Goal: Task Accomplishment & Management: Use online tool/utility

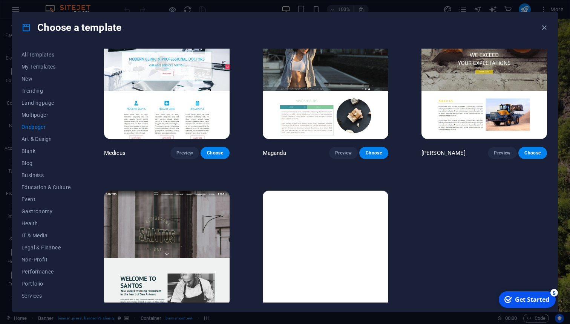
scroll to position [4054, 0]
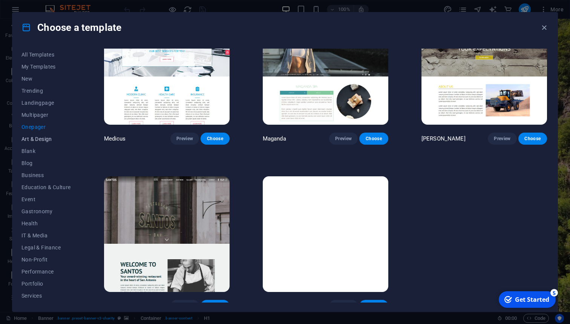
click at [45, 139] on span "Art & Design" at bounding box center [45, 139] width 49 height 6
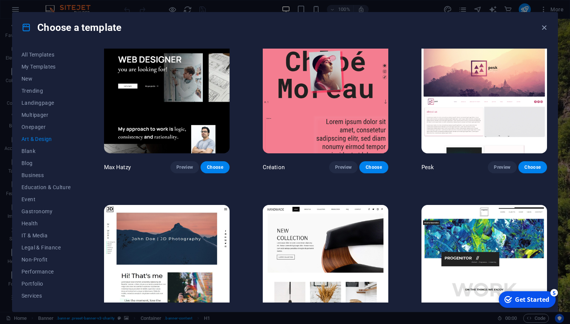
scroll to position [13, 0]
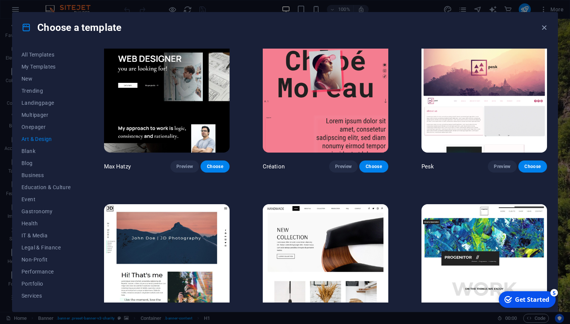
click at [534, 84] on img at bounding box center [483, 95] width 125 height 116
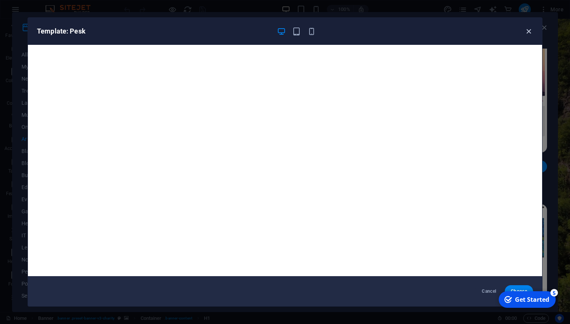
click at [529, 33] on icon "button" at bounding box center [528, 31] width 9 height 9
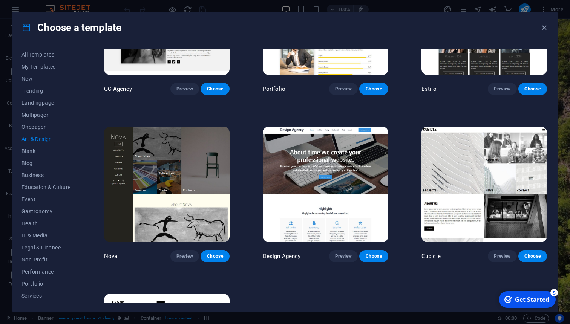
scroll to position [599, 0]
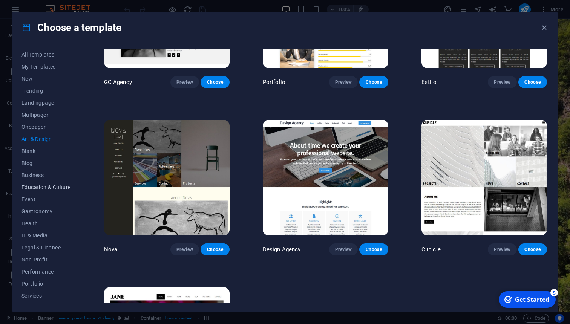
click at [60, 191] on button "Education & Culture" at bounding box center [45, 187] width 49 height 12
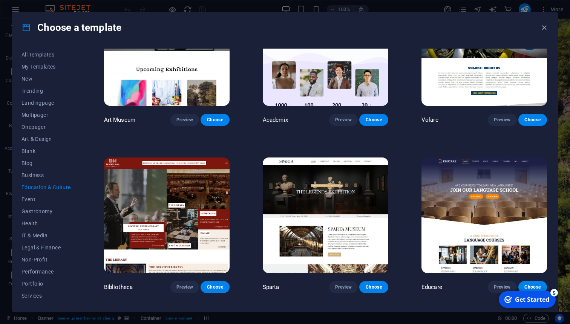
scroll to position [218, 0]
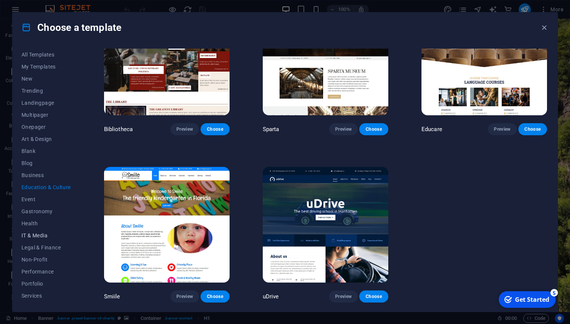
click at [29, 236] on span "IT & Media" at bounding box center [45, 235] width 49 height 6
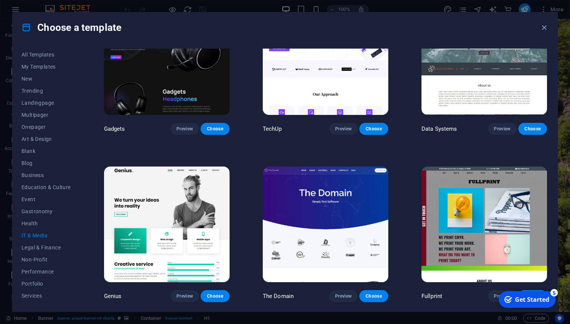
scroll to position [218, 0]
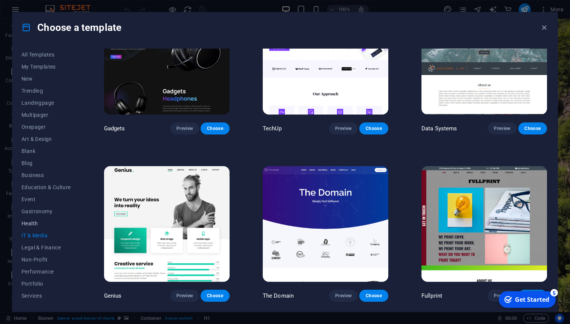
click at [27, 220] on span "Health" at bounding box center [45, 223] width 49 height 6
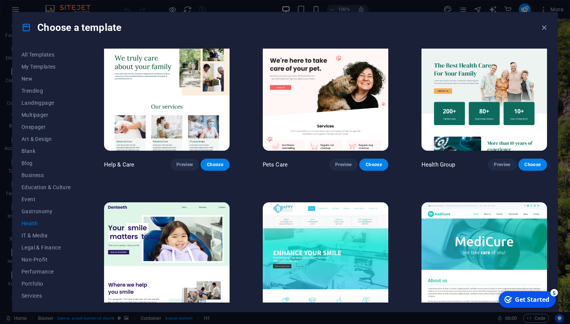
scroll to position [0, 0]
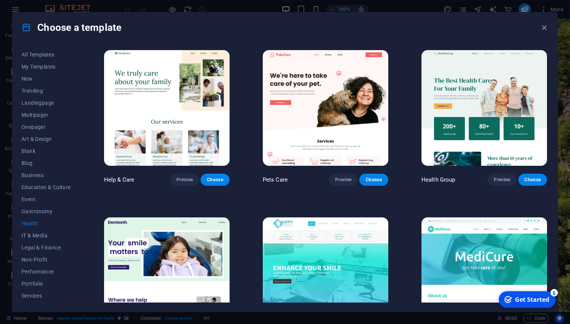
click at [172, 122] on img at bounding box center [166, 108] width 125 height 116
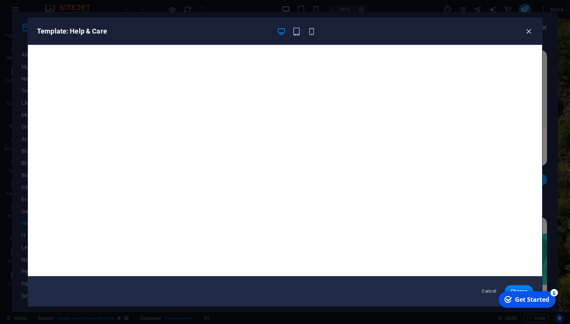
click at [529, 32] on icon "button" at bounding box center [528, 31] width 9 height 9
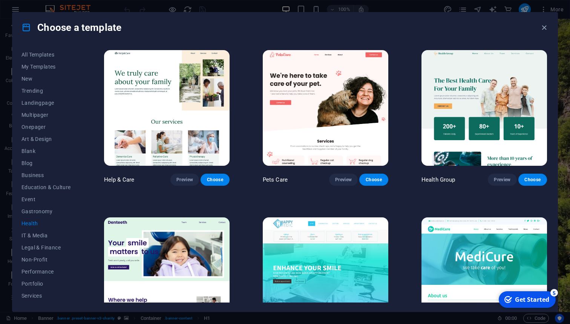
click at [488, 78] on img at bounding box center [483, 108] width 125 height 116
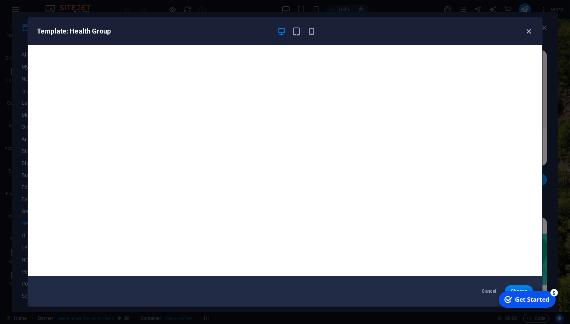
click at [527, 35] on icon "button" at bounding box center [528, 31] width 9 height 9
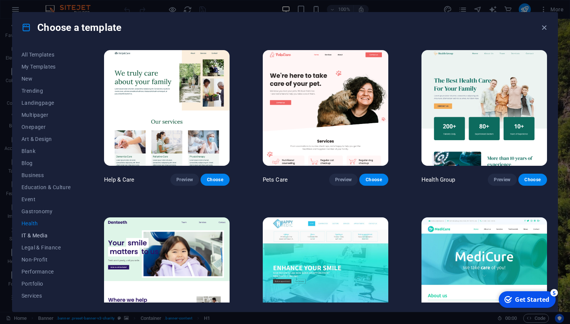
click at [41, 232] on button "IT & Media" at bounding box center [45, 235] width 49 height 12
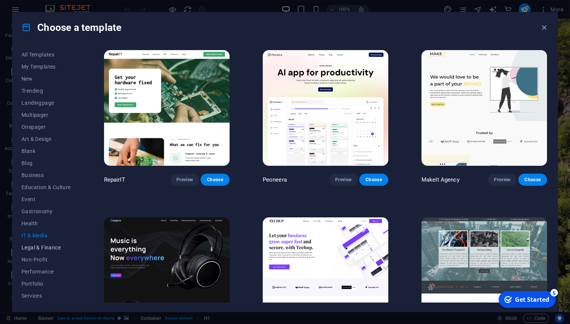
click at [41, 247] on span "Legal & Finance" at bounding box center [45, 247] width 49 height 6
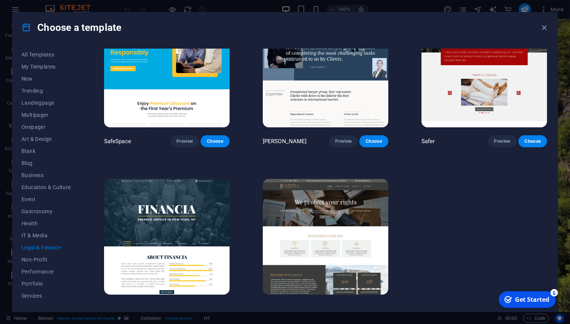
scroll to position [51, 0]
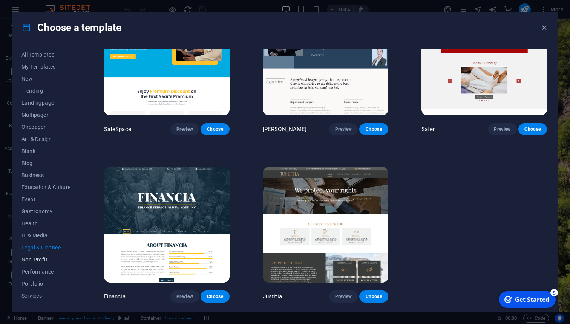
click at [43, 262] on span "Non-Profit" at bounding box center [45, 260] width 49 height 6
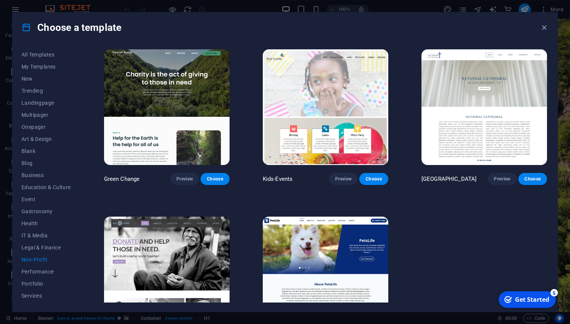
scroll to position [0, 0]
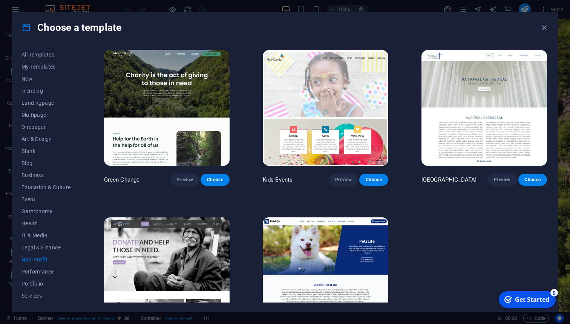
click at [160, 80] on img at bounding box center [166, 108] width 125 height 116
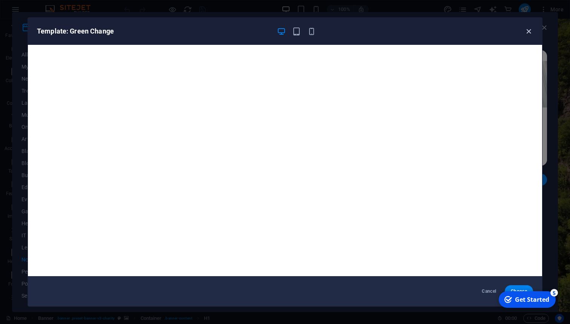
click at [524, 34] on icon "button" at bounding box center [528, 31] width 9 height 9
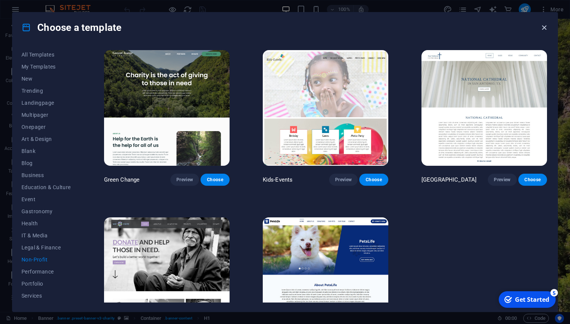
click at [544, 29] on icon "button" at bounding box center [543, 27] width 9 height 9
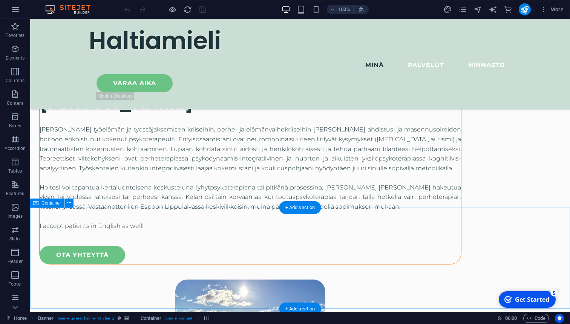
scroll to position [939, 0]
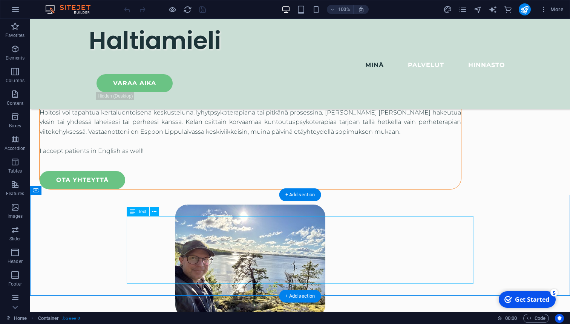
scroll to position [1020, 0]
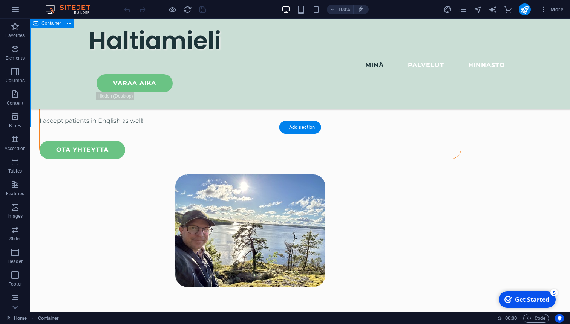
click at [532, 306] on div "checkmark Get Started 5" at bounding box center [526, 299] width 57 height 17
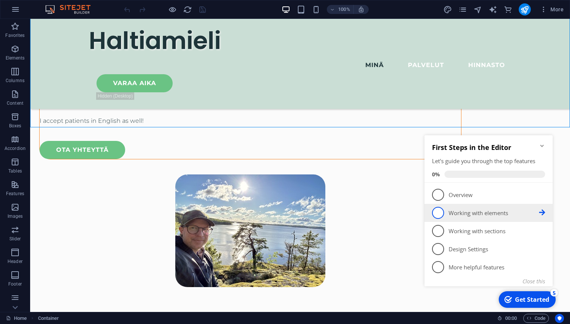
click at [443, 212] on span "2" at bounding box center [438, 213] width 12 height 12
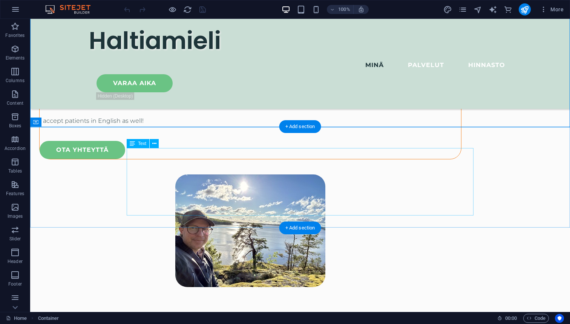
scroll to position [0, 0]
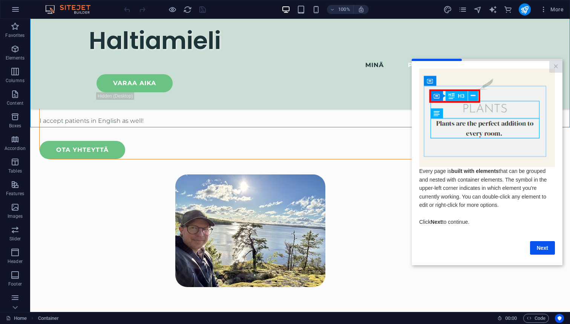
click at [545, 258] on cue "Every page is built with elements that can be grouped and nested with container…" at bounding box center [486, 161] width 151 height 201
click at [546, 251] on link "Next" at bounding box center [542, 248] width 25 height 14
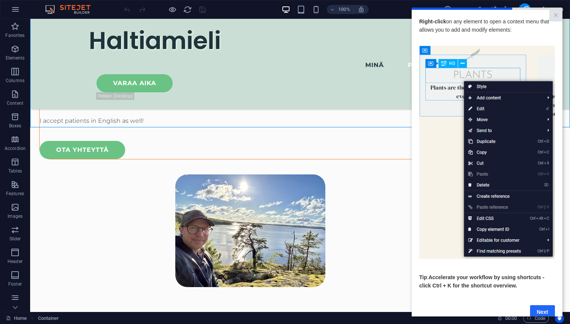
click at [542, 313] on link "Next" at bounding box center [542, 312] width 25 height 14
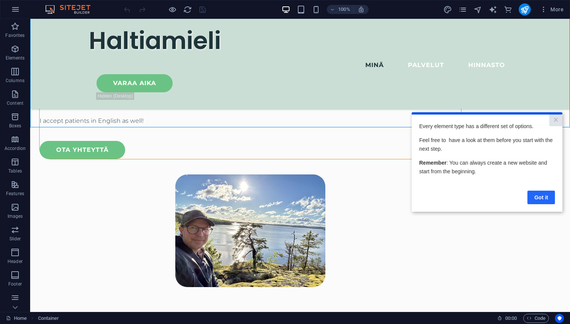
click at [545, 195] on link "Got it" at bounding box center [540, 198] width 27 height 14
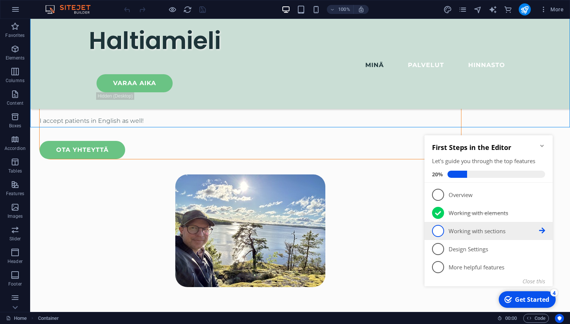
click at [438, 226] on span "3" at bounding box center [438, 231] width 12 height 12
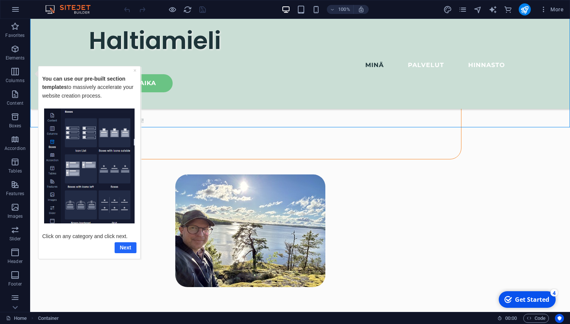
click at [133, 248] on link "Next" at bounding box center [126, 247] width 22 height 11
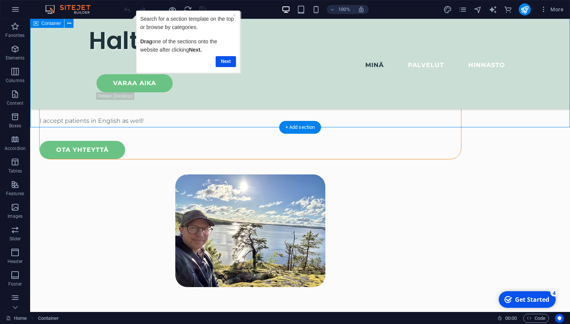
click at [14, 90] on icon "button" at bounding box center [15, 94] width 9 height 9
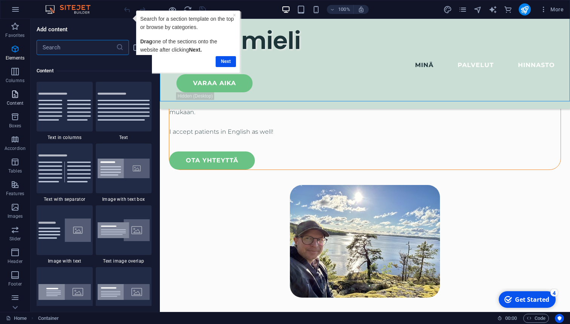
scroll to position [1318, 0]
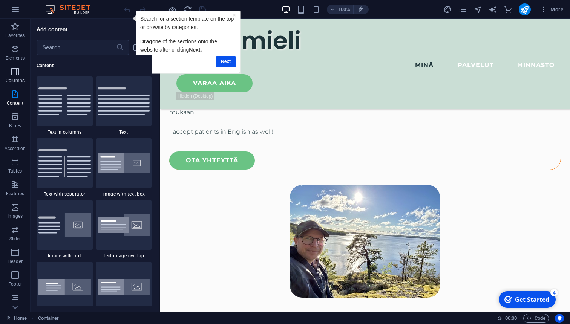
click at [18, 76] on icon "button" at bounding box center [15, 71] width 9 height 9
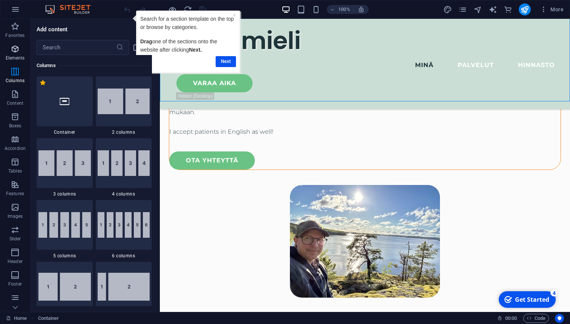
click at [15, 48] on icon "button" at bounding box center [15, 48] width 9 height 9
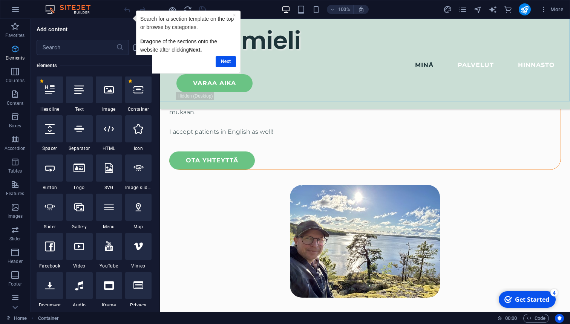
scroll to position [80, 0]
click at [12, 96] on icon "button" at bounding box center [15, 94] width 9 height 9
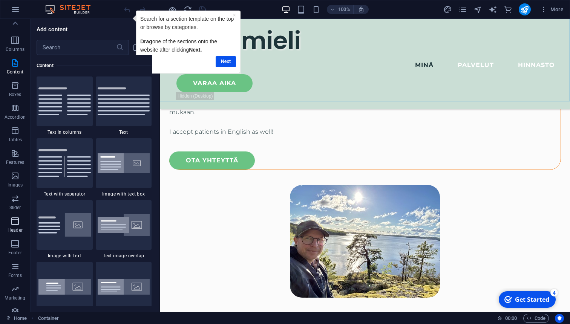
scroll to position [0, 0]
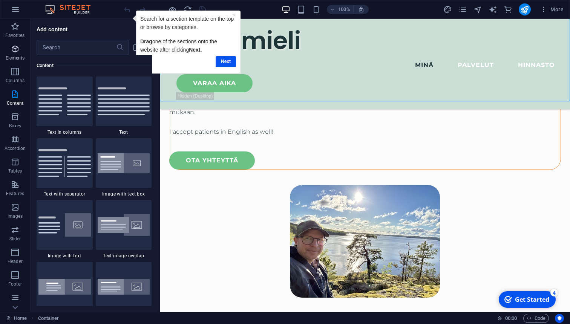
click at [17, 49] on icon "button" at bounding box center [15, 48] width 9 height 9
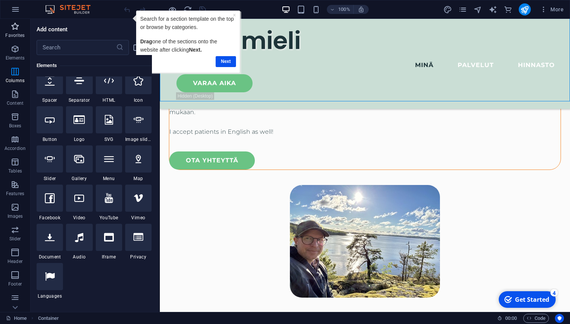
scroll to position [80, 0]
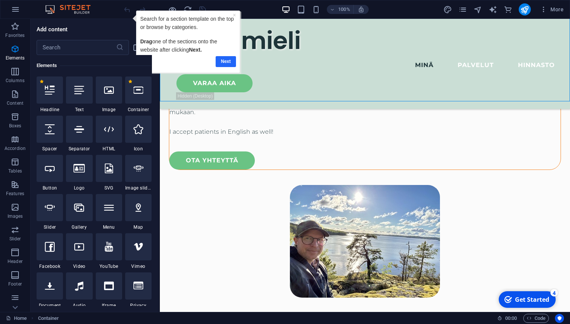
click at [229, 61] on link "Next" at bounding box center [225, 61] width 20 height 11
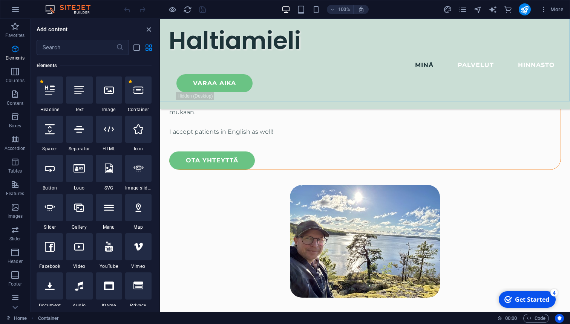
scroll to position [0, 0]
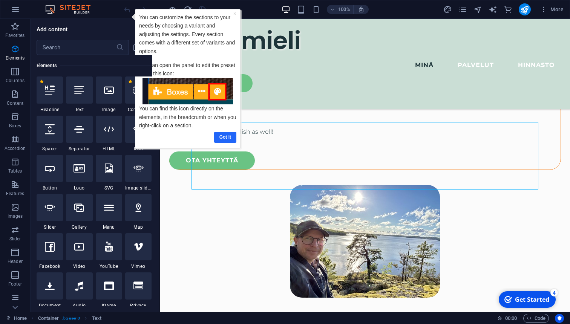
click at [230, 139] on link "Got it" at bounding box center [225, 137] width 22 height 11
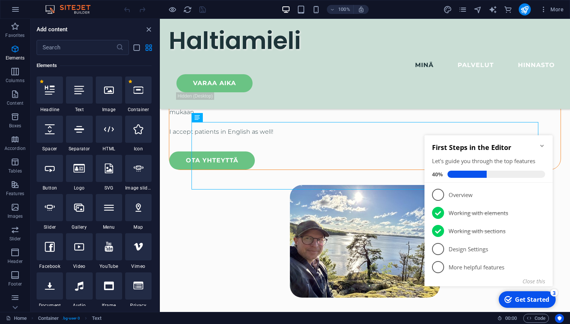
click at [541, 144] on icon "Minimize checklist" at bounding box center [542, 146] width 6 height 6
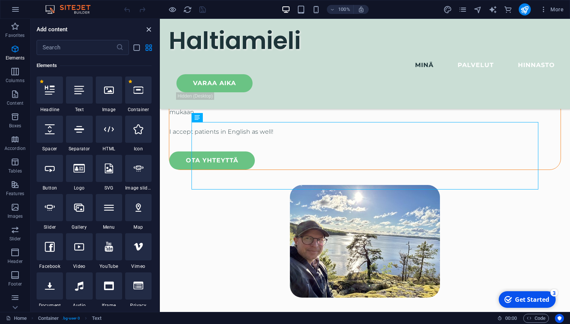
click at [149, 33] on icon "close panel" at bounding box center [148, 29] width 9 height 9
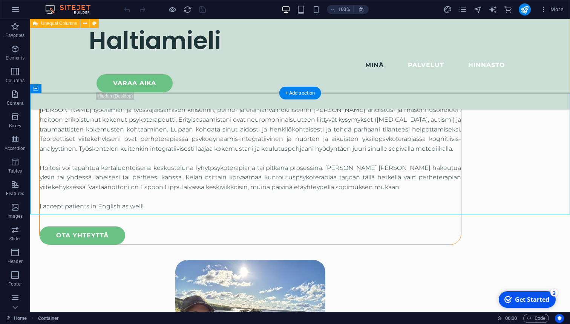
scroll to position [933, 0]
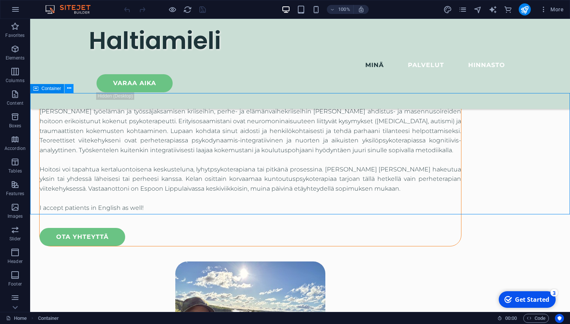
click at [69, 87] on icon at bounding box center [69, 88] width 4 height 8
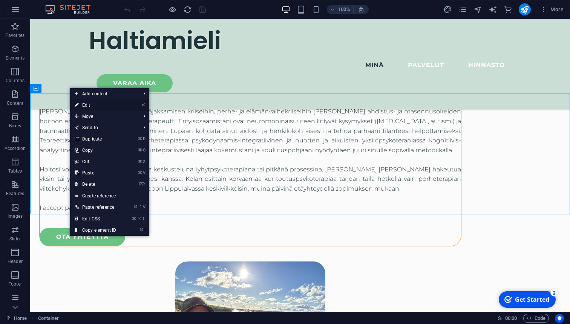
click at [87, 104] on link "⏎ Edit" at bounding box center [95, 104] width 50 height 11
select select "multiple-clouds"
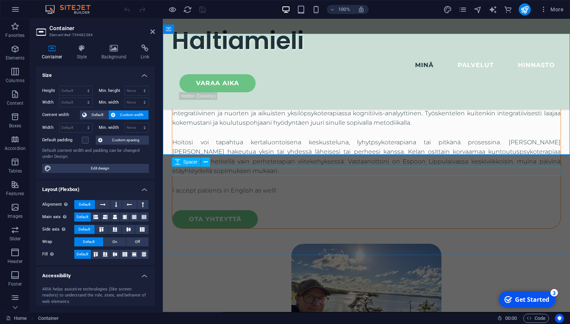
scroll to position [1018, 0]
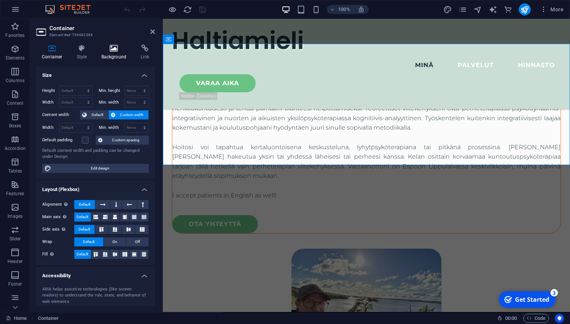
click at [119, 53] on h4 "Background" at bounding box center [116, 52] width 40 height 16
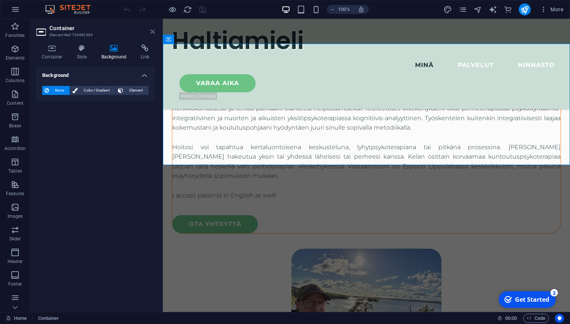
click at [154, 31] on icon at bounding box center [152, 32] width 5 height 6
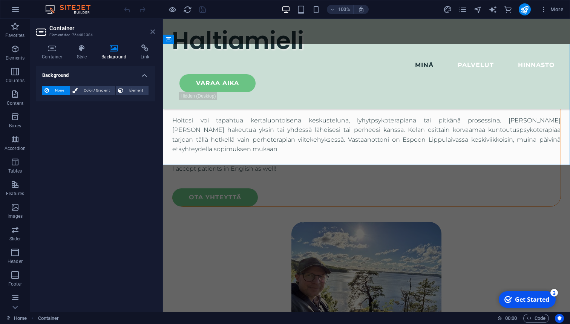
scroll to position [991, 0]
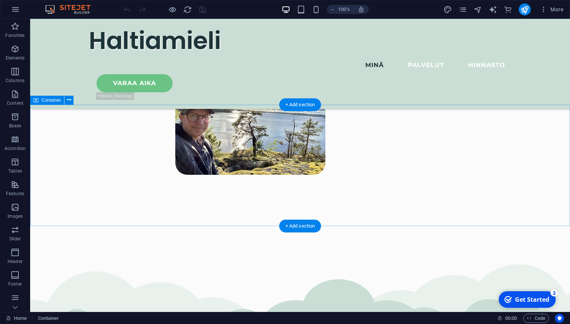
scroll to position [1142, 0]
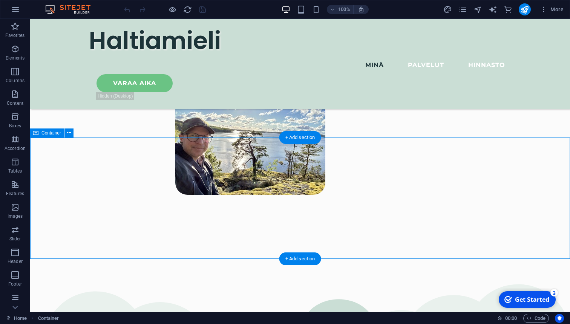
scroll to position [1106, 0]
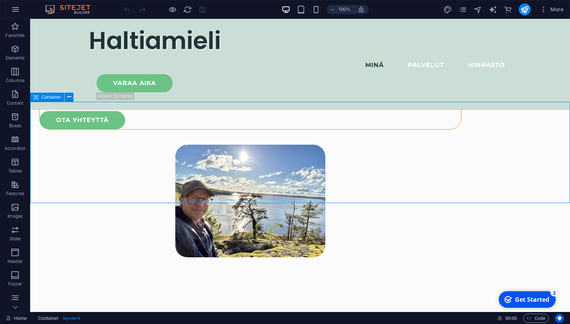
scroll to position [1037, 0]
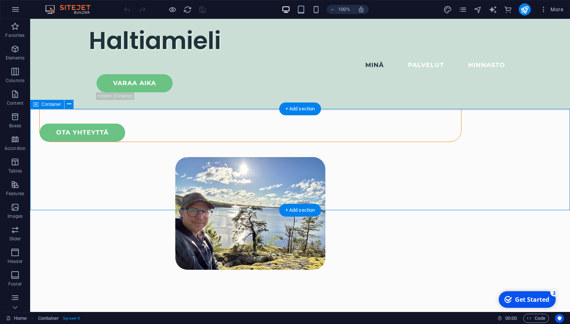
click at [69, 105] on icon at bounding box center [69, 104] width 4 height 8
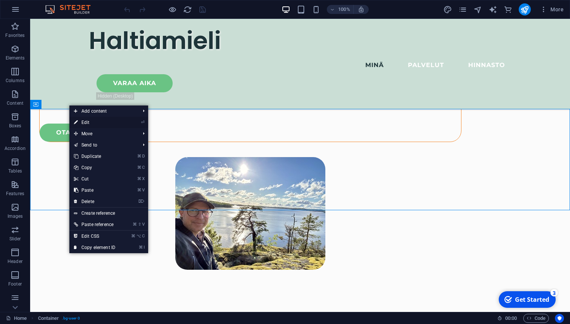
click at [91, 121] on link "⏎ Edit" at bounding box center [94, 122] width 50 height 11
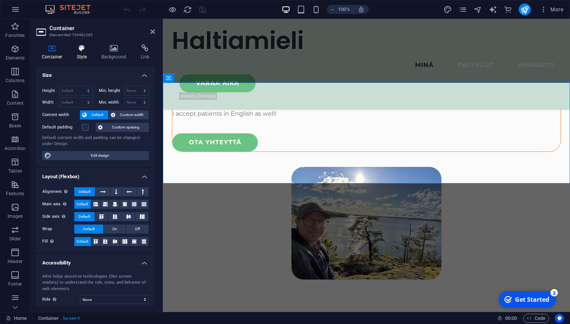
click at [83, 48] on icon at bounding box center [81, 48] width 21 height 8
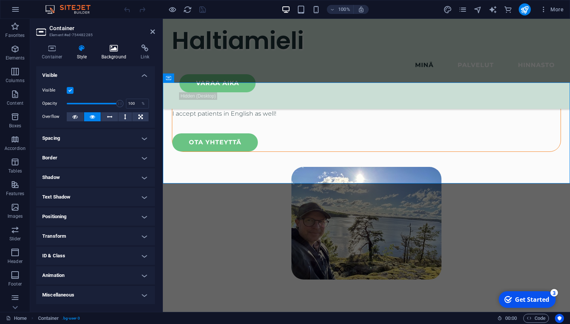
click at [108, 49] on icon at bounding box center [114, 48] width 37 height 8
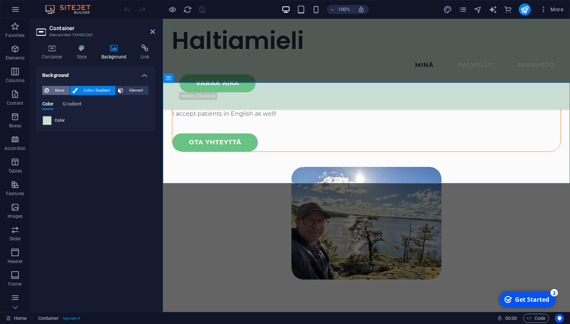
click at [55, 89] on span "None" at bounding box center [59, 90] width 16 height 9
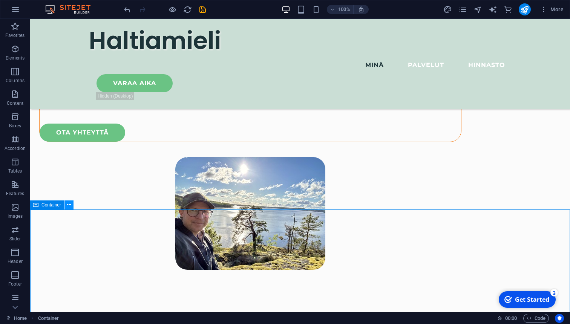
click at [69, 204] on icon at bounding box center [69, 205] width 4 height 8
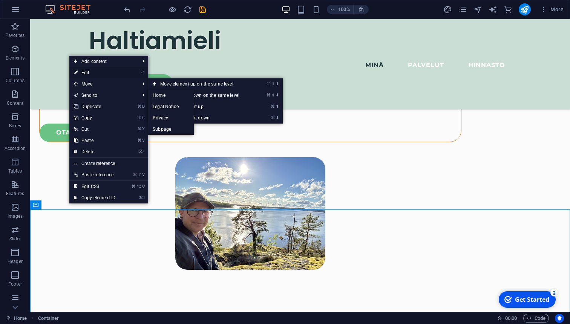
click at [92, 75] on link "⏎ Edit" at bounding box center [94, 72] width 50 height 11
select select "multiple-clouds"
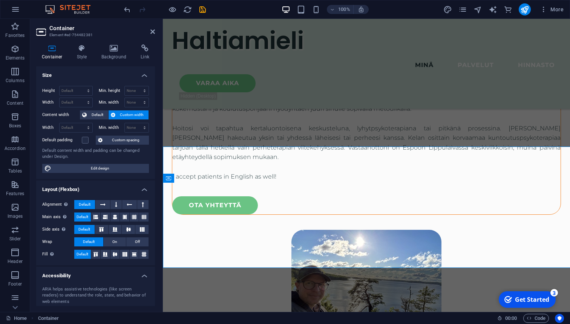
scroll to position [1100, 0]
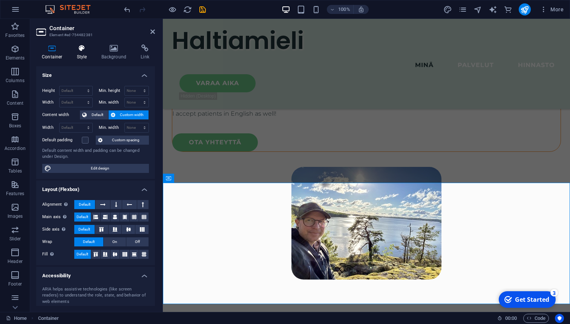
click at [85, 54] on h4 "Style" at bounding box center [83, 52] width 24 height 16
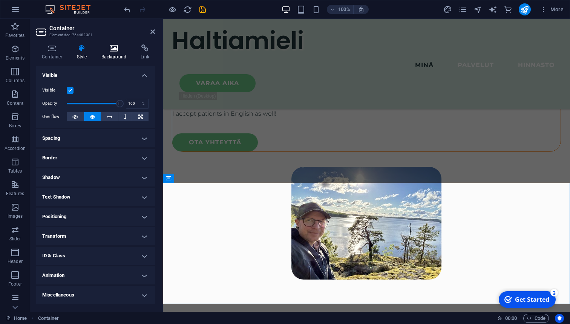
click at [109, 50] on icon at bounding box center [114, 48] width 37 height 8
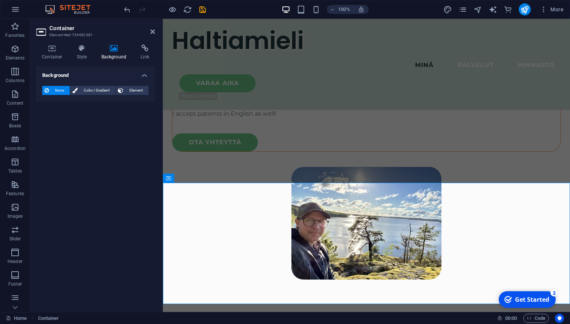
click at [64, 91] on span "None" at bounding box center [59, 90] width 16 height 9
click at [151, 34] on icon at bounding box center [152, 32] width 5 height 6
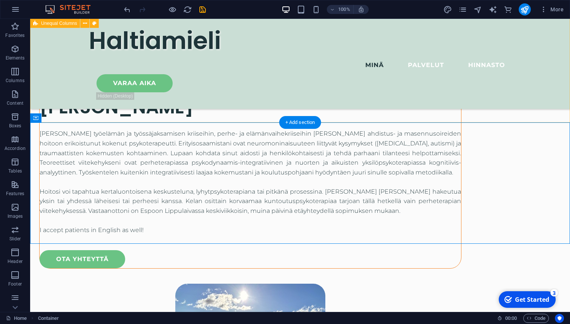
scroll to position [913, 0]
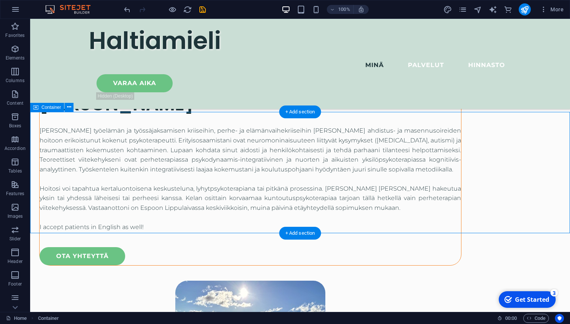
click at [69, 107] on icon at bounding box center [69, 107] width 4 height 8
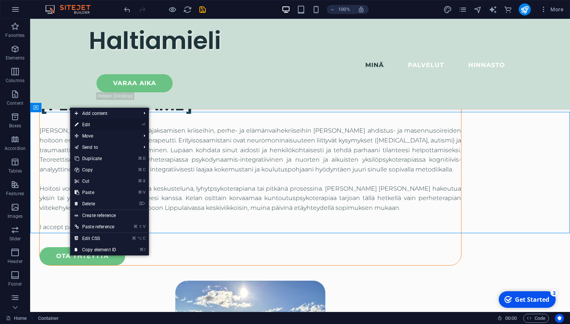
click at [94, 125] on link "⏎ Edit" at bounding box center [95, 124] width 50 height 11
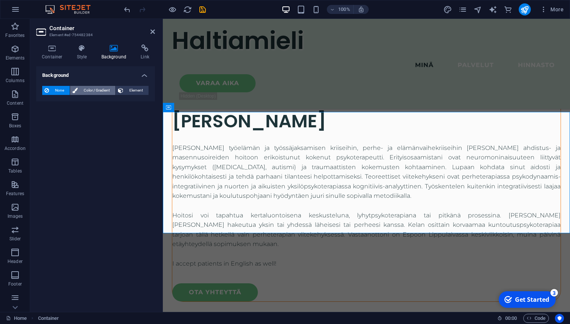
click at [96, 89] on span "Color / Gradient" at bounding box center [96, 90] width 33 height 9
click at [47, 119] on span at bounding box center [47, 120] width 8 height 8
type input "#ffffff"
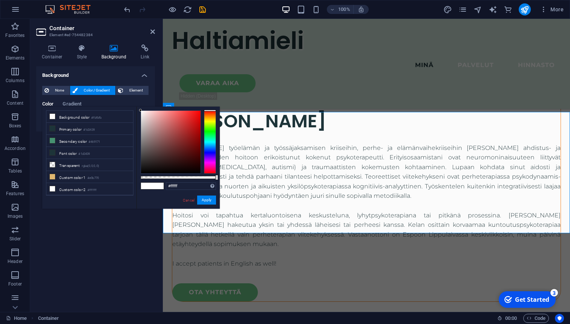
click at [151, 187] on span at bounding box center [146, 186] width 11 height 6
click at [209, 202] on button "Apply" at bounding box center [206, 200] width 19 height 9
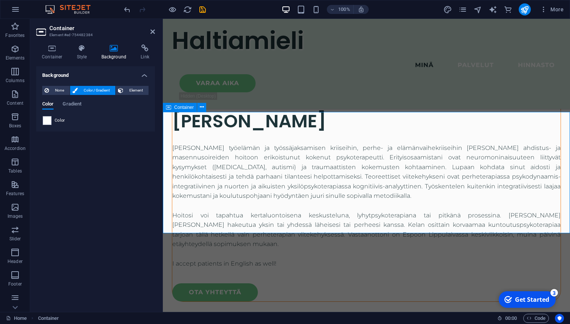
click at [138, 89] on span "Element" at bounding box center [135, 90] width 21 height 9
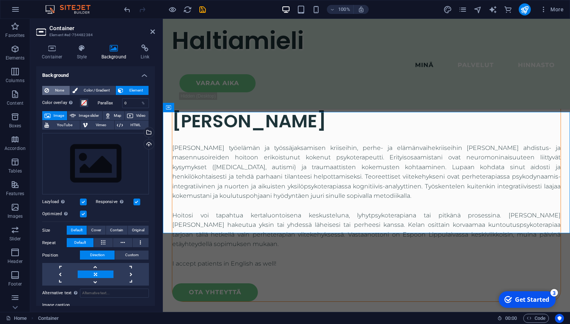
click at [58, 90] on span "None" at bounding box center [59, 90] width 16 height 9
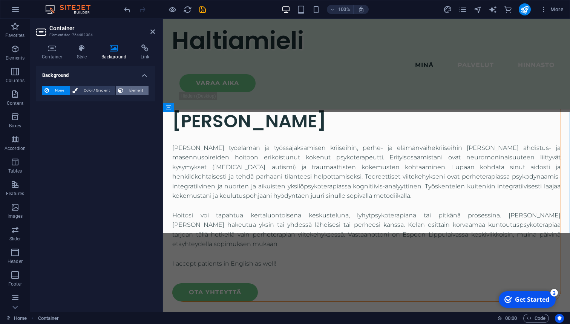
click at [142, 93] on span "Element" at bounding box center [135, 90] width 21 height 9
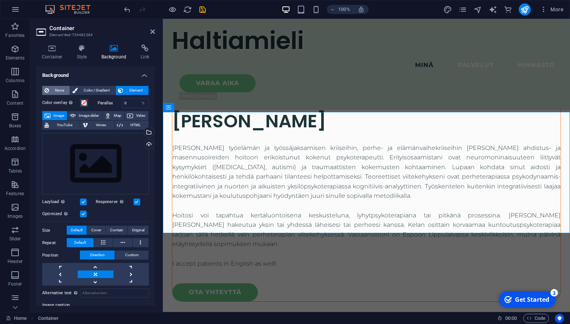
click at [60, 91] on span "None" at bounding box center [59, 90] width 16 height 9
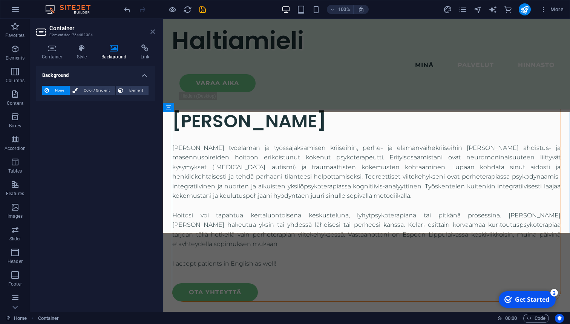
click at [151, 32] on icon at bounding box center [152, 32] width 5 height 6
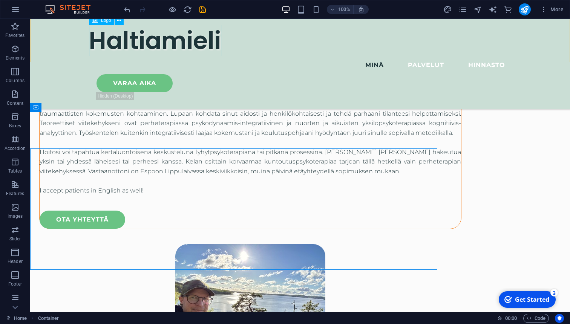
scroll to position [913, 0]
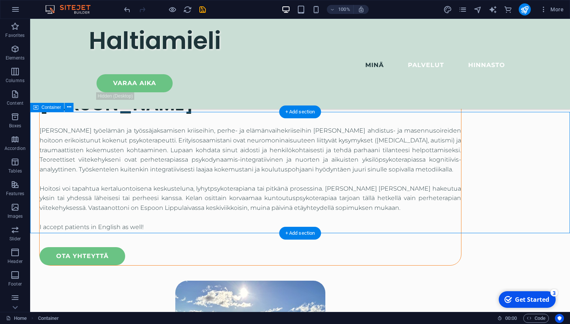
click at [69, 109] on icon at bounding box center [69, 107] width 4 height 8
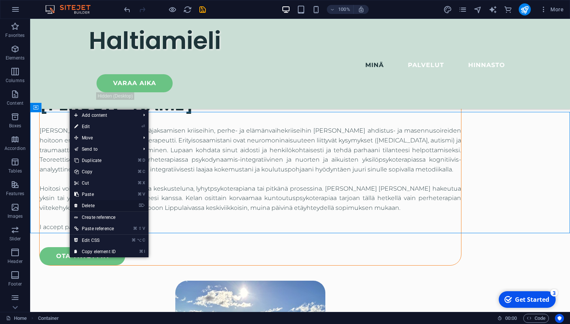
click at [96, 205] on link "⌦ Delete" at bounding box center [95, 205] width 50 height 11
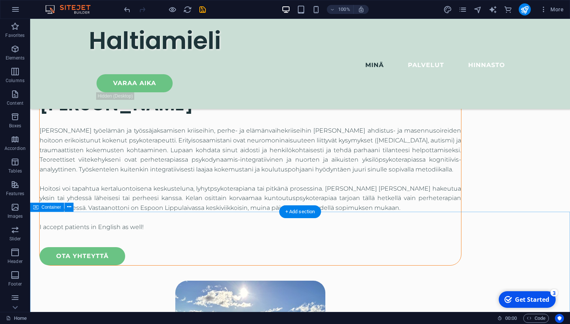
click at [70, 208] on icon at bounding box center [69, 207] width 4 height 8
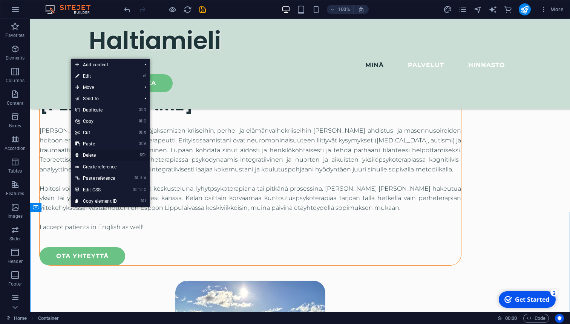
click at [97, 156] on link "⌦ Delete" at bounding box center [96, 155] width 50 height 11
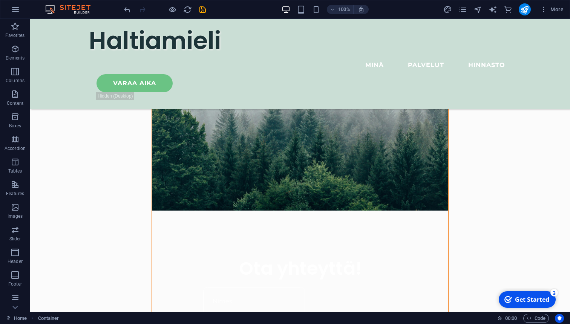
scroll to position [414, 0]
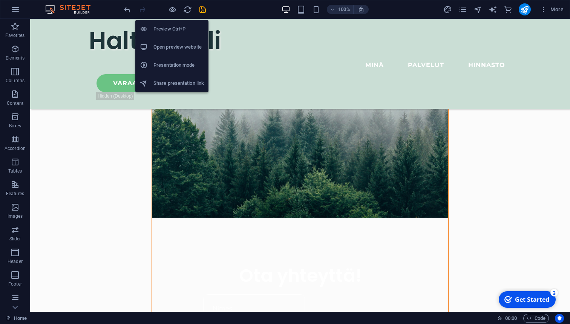
click at [167, 27] on h6 "Preview Ctrl+P" at bounding box center [178, 28] width 50 height 9
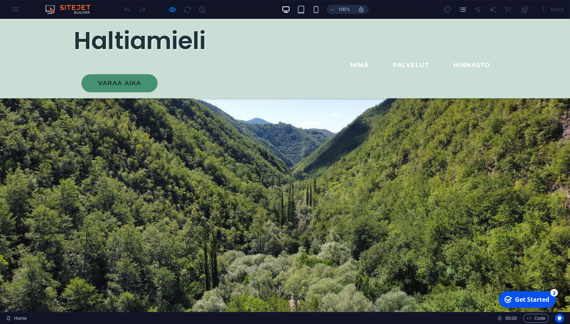
scroll to position [0, 0]
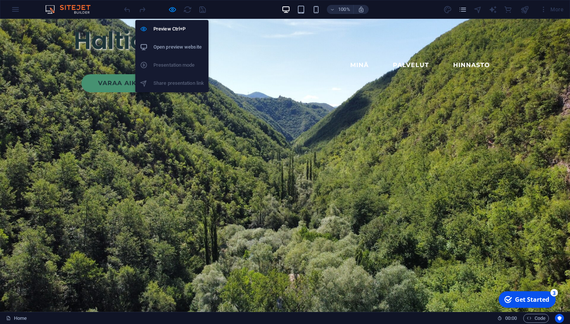
click at [177, 47] on h6 "Open preview website" at bounding box center [178, 47] width 50 height 9
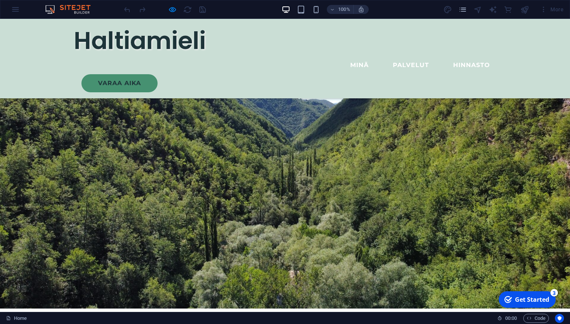
scroll to position [11, 0]
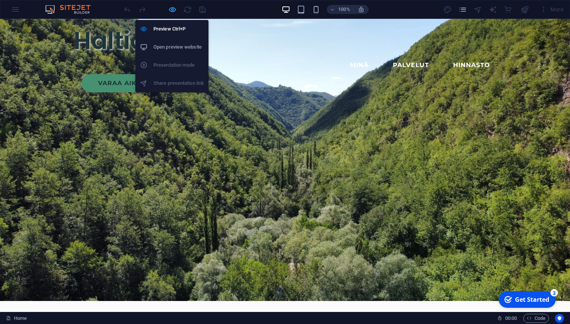
click at [176, 8] on icon "button" at bounding box center [172, 9] width 9 height 9
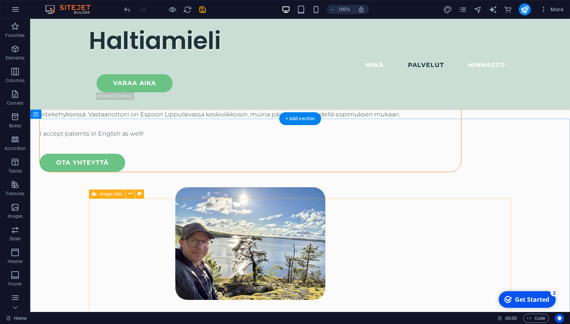
scroll to position [1007, 0]
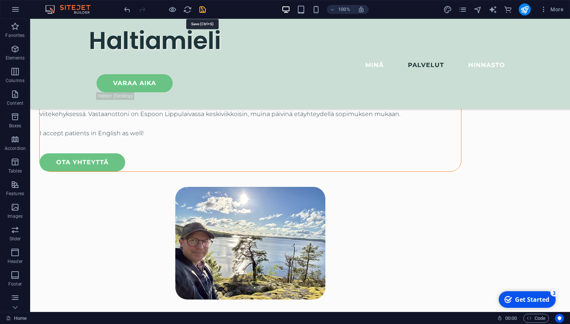
click at [205, 10] on icon "save" at bounding box center [202, 9] width 9 height 9
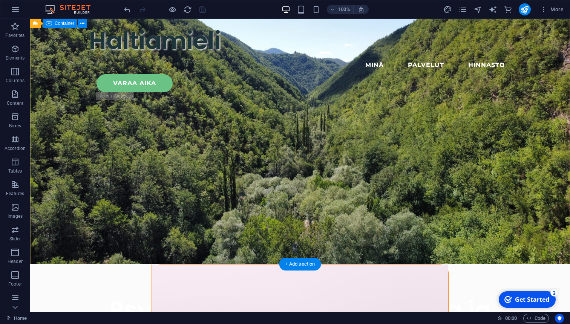
scroll to position [0, 0]
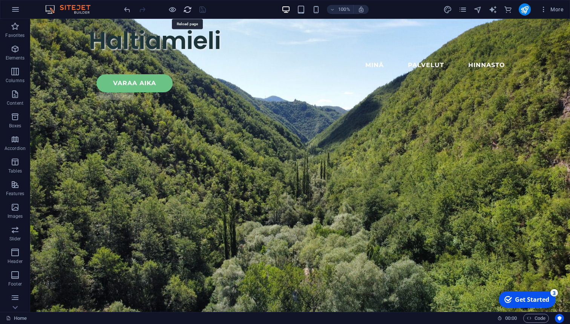
click at [188, 8] on icon "reload" at bounding box center [187, 9] width 9 height 9
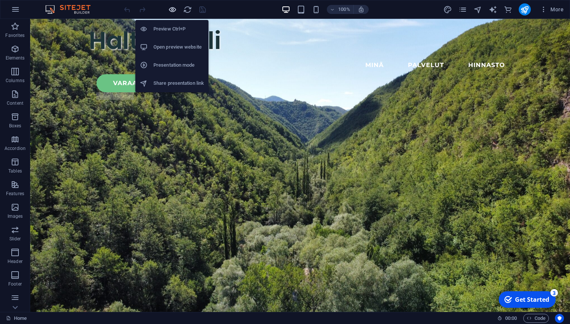
click at [174, 9] on icon "button" at bounding box center [172, 9] width 9 height 9
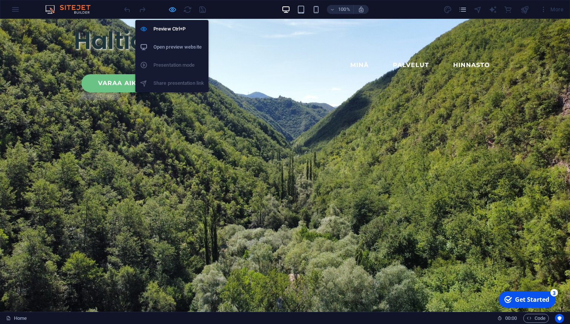
click at [173, 8] on icon "button" at bounding box center [172, 9] width 9 height 9
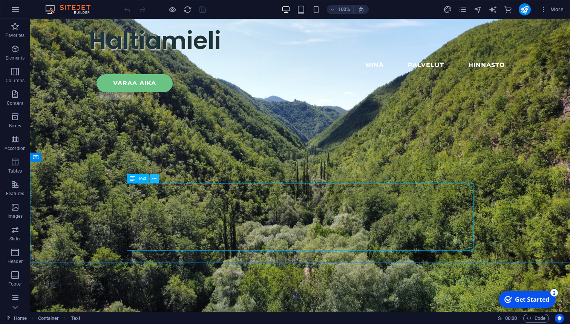
click at [156, 178] on icon at bounding box center [154, 179] width 4 height 8
click at [15, 71] on icon "button" at bounding box center [15, 71] width 9 height 9
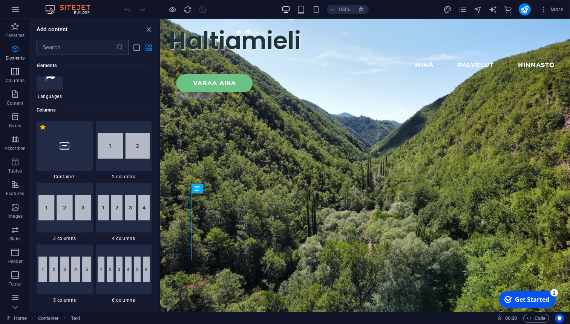
scroll to position [373, 0]
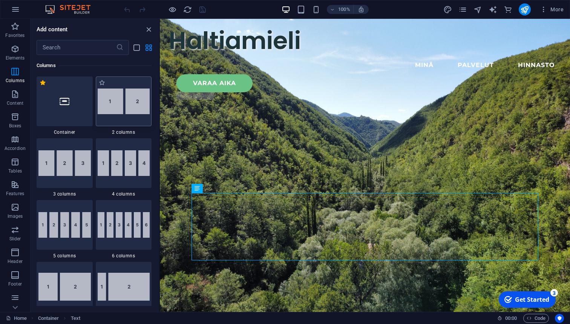
click at [125, 105] on img at bounding box center [124, 102] width 52 height 26
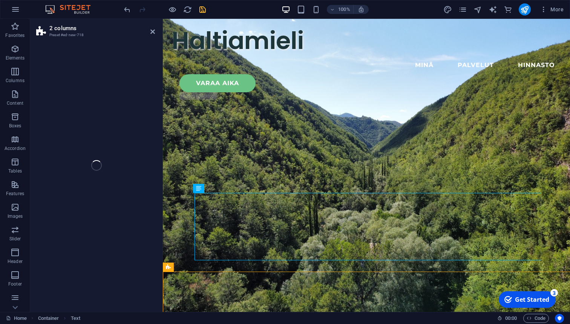
select select "rem"
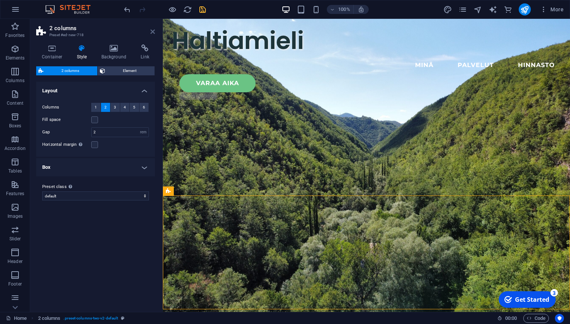
click at [154, 31] on icon at bounding box center [152, 32] width 5 height 6
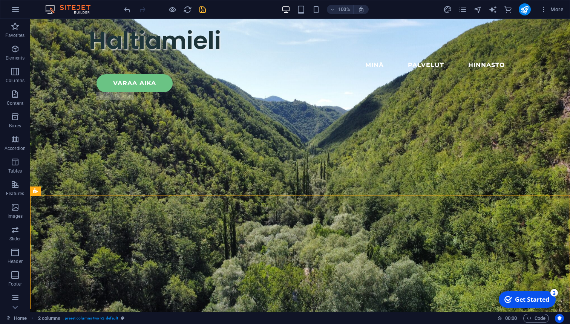
click at [125, 5] on div at bounding box center [164, 9] width 84 height 12
click at [127, 11] on icon "undo" at bounding box center [127, 9] width 9 height 9
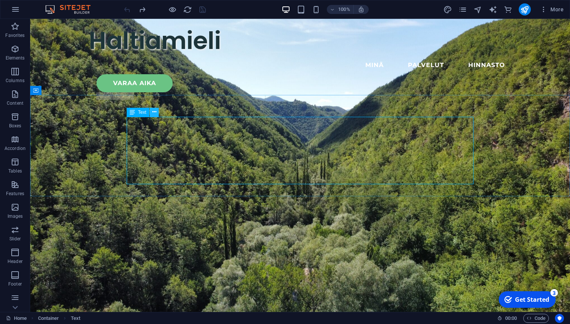
click at [155, 111] on icon at bounding box center [154, 112] width 4 height 8
click at [14, 70] on icon "button" at bounding box center [15, 71] width 9 height 9
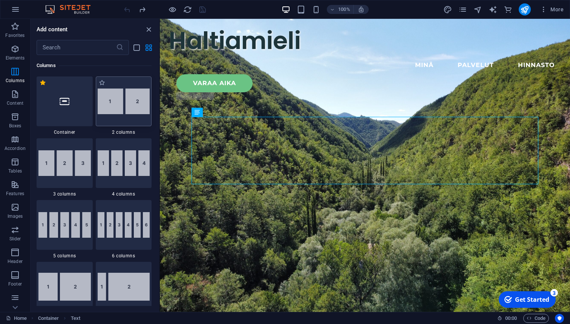
click at [116, 100] on img at bounding box center [124, 102] width 52 height 26
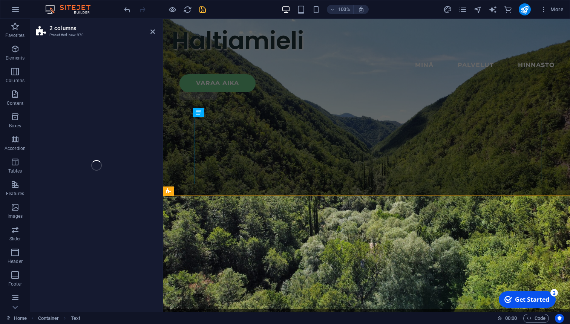
select select "rem"
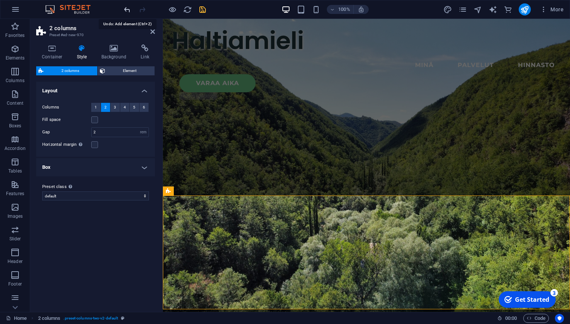
click at [126, 6] on icon "undo" at bounding box center [127, 9] width 9 height 9
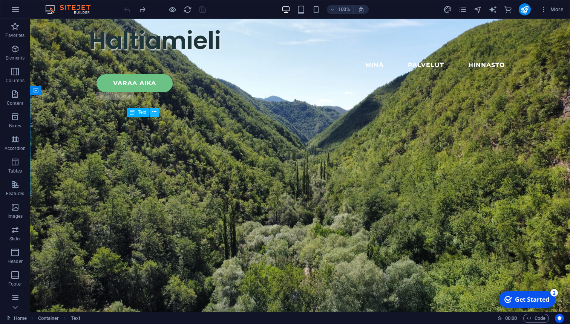
click at [155, 112] on icon at bounding box center [154, 112] width 4 height 8
click at [14, 73] on icon "button" at bounding box center [15, 71] width 9 height 9
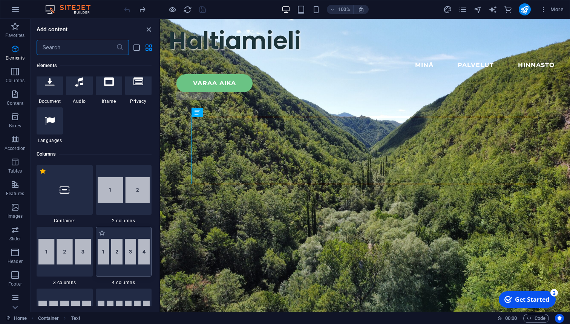
scroll to position [284, 0]
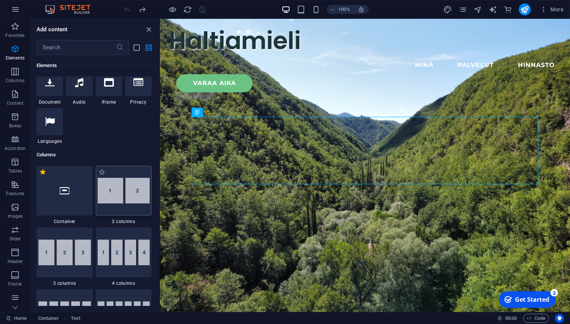
click at [128, 193] on img at bounding box center [124, 191] width 52 height 26
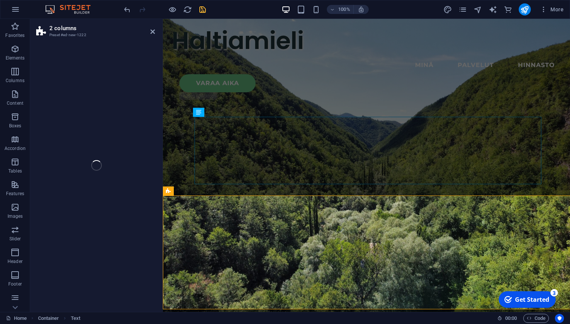
select select "rem"
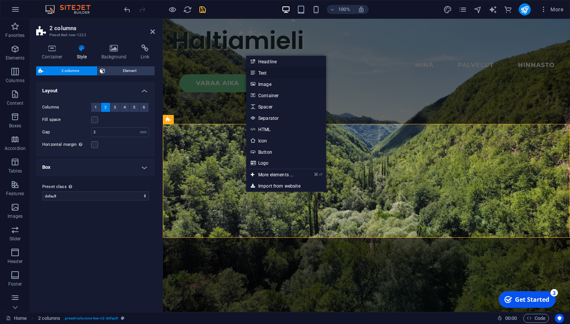
click at [268, 74] on link "Text" at bounding box center [286, 72] width 80 height 11
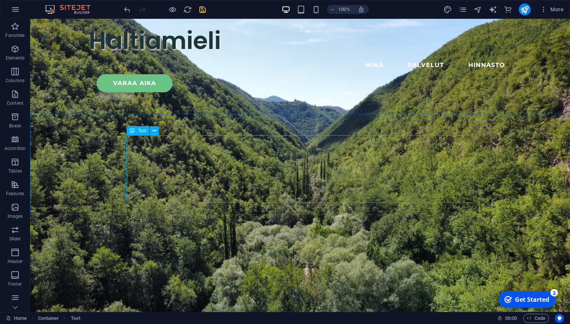
click at [139, 133] on span "Text" at bounding box center [142, 130] width 8 height 5
click at [154, 130] on icon at bounding box center [154, 131] width 4 height 8
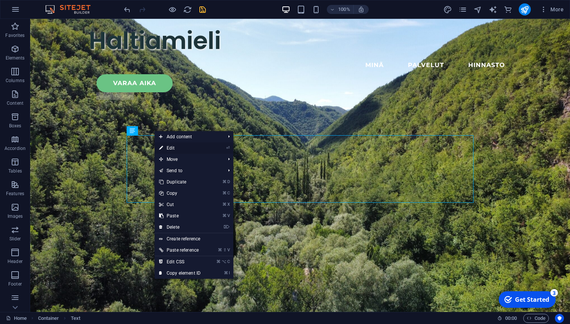
click at [173, 149] on link "⏎ Edit" at bounding box center [179, 147] width 50 height 11
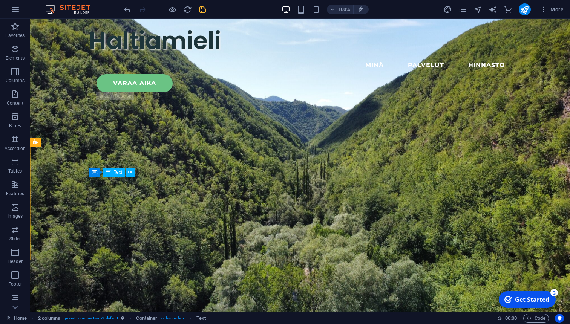
click at [122, 173] on span "Text" at bounding box center [118, 172] width 8 height 5
click at [131, 173] on icon at bounding box center [130, 172] width 4 height 8
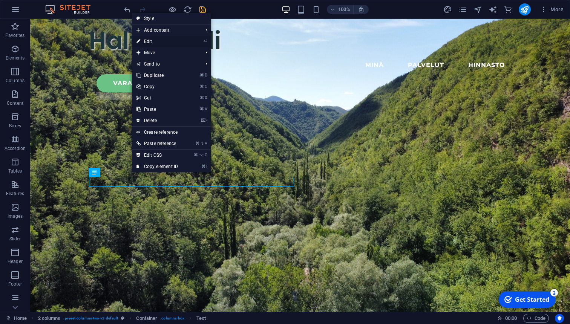
click at [152, 43] on link "⏎ Edit" at bounding box center [157, 41] width 50 height 11
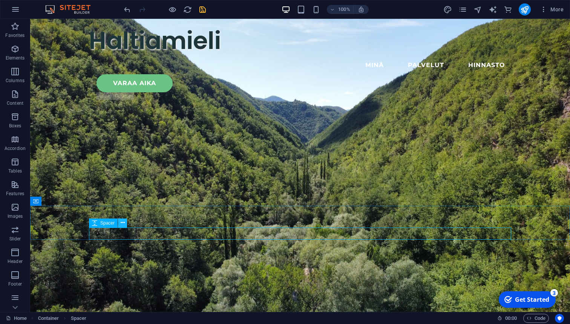
click at [124, 224] on icon at bounding box center [123, 223] width 4 height 8
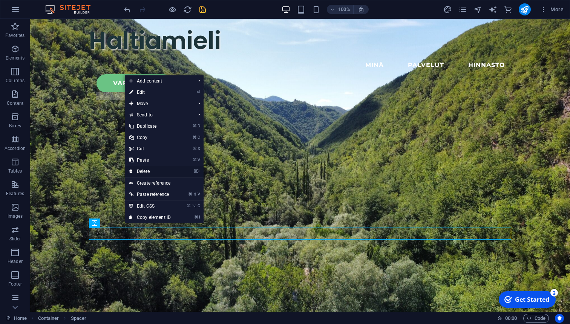
click at [150, 171] on link "⌦ Delete" at bounding box center [150, 171] width 50 height 11
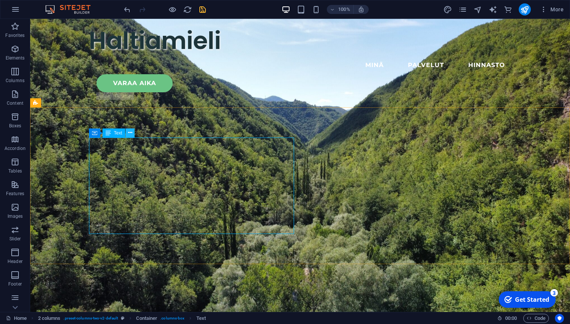
click at [130, 130] on icon at bounding box center [130, 133] width 4 height 8
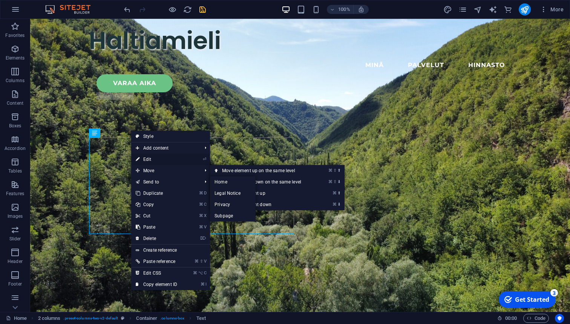
click at [149, 158] on link "⏎ Edit" at bounding box center [156, 159] width 50 height 11
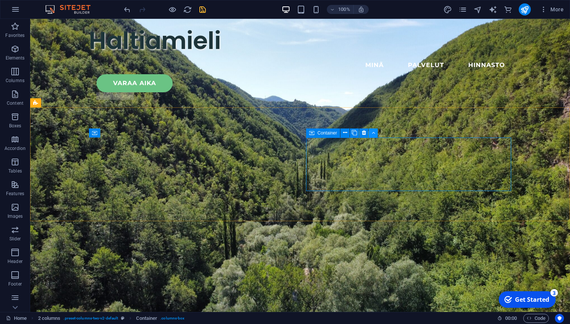
click at [374, 134] on icon at bounding box center [372, 133] width 3 height 8
click at [347, 133] on icon at bounding box center [347, 133] width 4 height 8
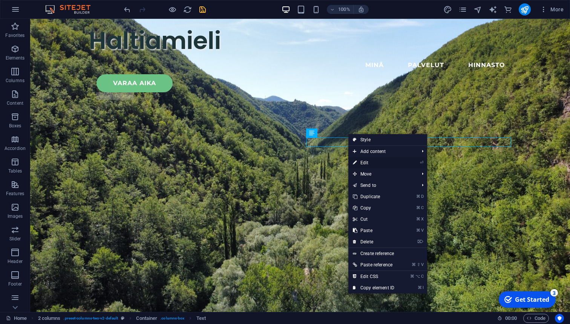
click at [368, 163] on link "⏎ Edit" at bounding box center [373, 162] width 50 height 11
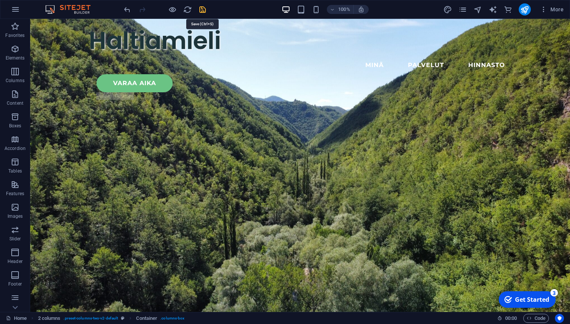
click at [205, 10] on icon "save" at bounding box center [202, 9] width 9 height 9
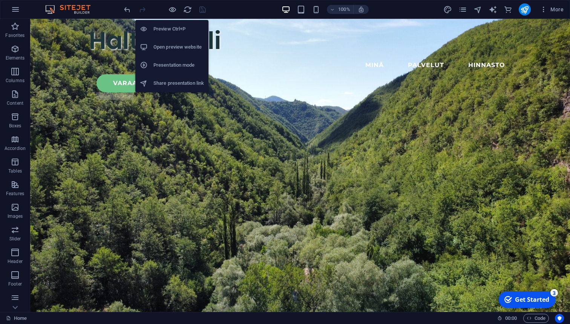
click at [170, 29] on h6 "Preview Ctrl+P" at bounding box center [178, 28] width 50 height 9
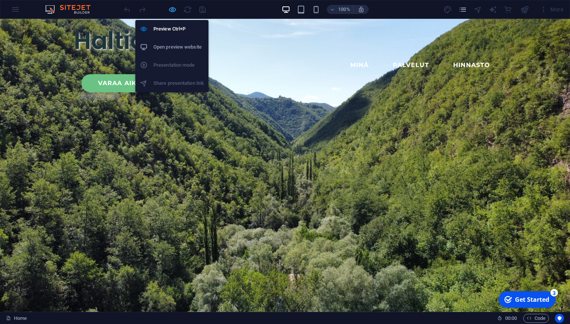
click at [172, 10] on icon "button" at bounding box center [172, 9] width 9 height 9
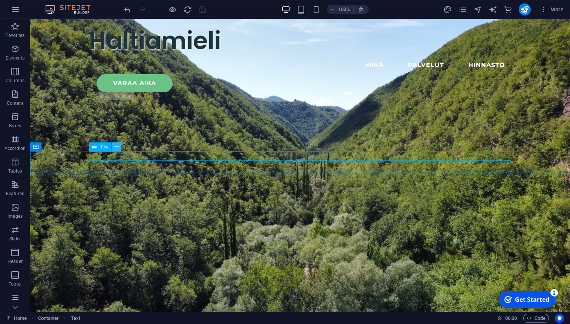
click at [117, 148] on icon at bounding box center [117, 147] width 4 height 8
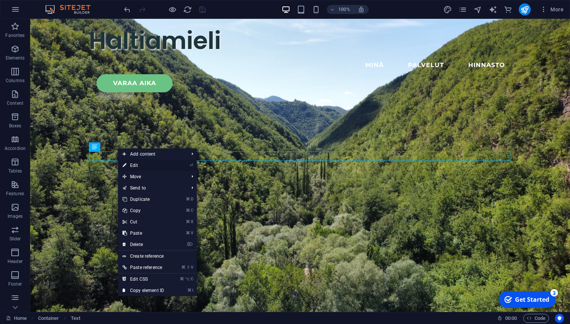
click at [142, 169] on link "⏎ Edit" at bounding box center [143, 165] width 50 height 11
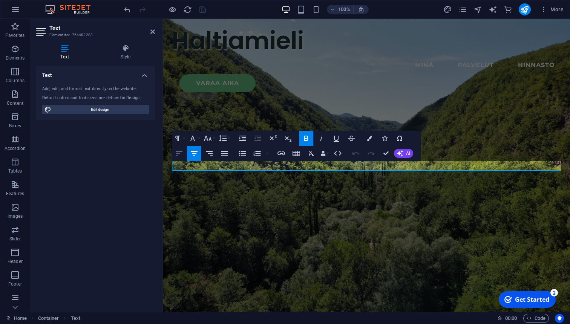
click at [182, 152] on icon "button" at bounding box center [179, 153] width 7 height 5
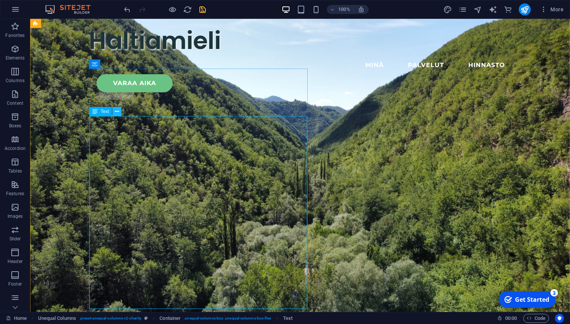
click at [120, 112] on button at bounding box center [116, 111] width 9 height 9
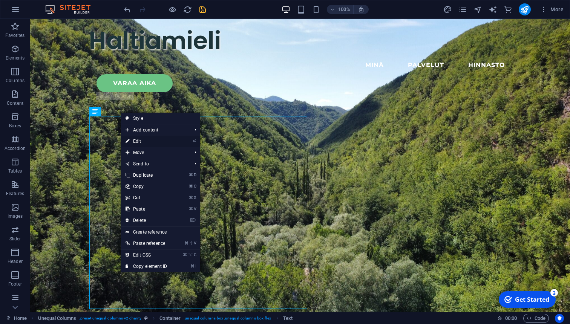
click at [142, 142] on link "⏎ Edit" at bounding box center [146, 141] width 50 height 11
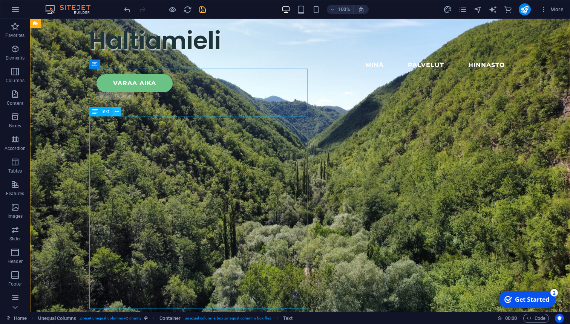
click at [116, 113] on icon at bounding box center [117, 112] width 4 height 8
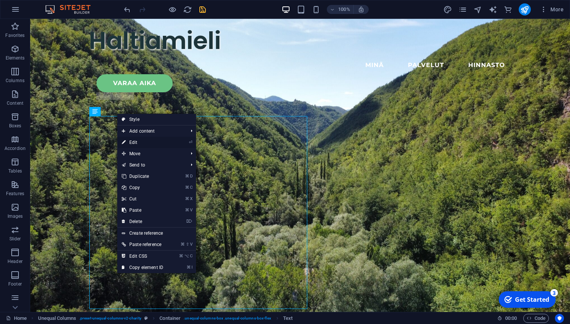
click at [133, 143] on link "⏎ Edit" at bounding box center [142, 142] width 50 height 11
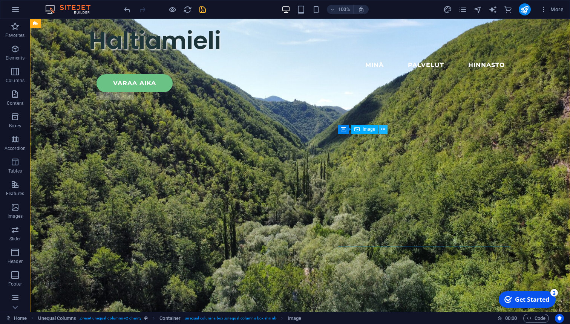
click at [384, 130] on icon at bounding box center [383, 129] width 4 height 8
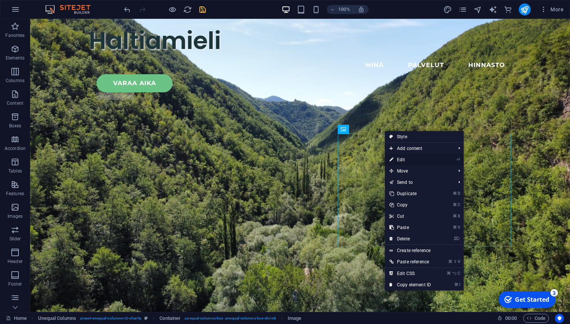
click at [400, 159] on link "⏎ Edit" at bounding box center [410, 159] width 50 height 11
select select "px"
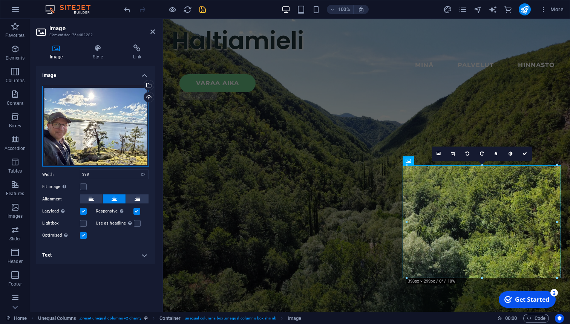
click at [81, 107] on div "Drag files here, click to choose files or select files from Files or our free s…" at bounding box center [95, 126] width 107 height 81
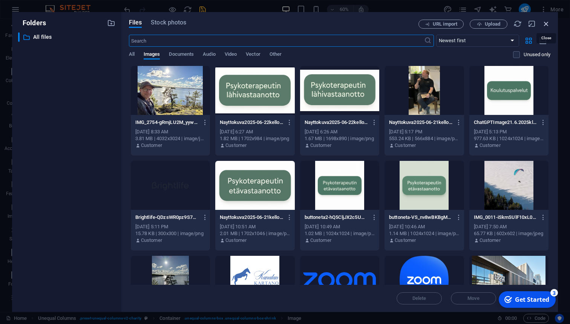
click at [546, 24] on icon "button" at bounding box center [546, 24] width 8 height 8
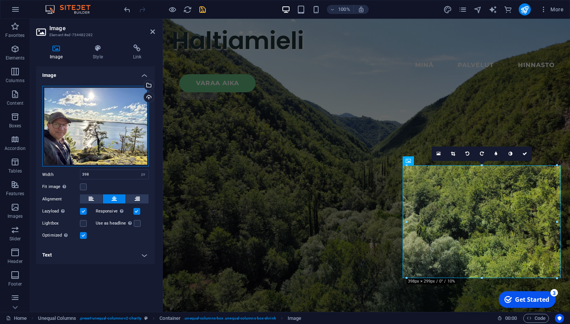
click at [93, 127] on div "Drag files here, click to choose files or select files from Files or our free s…" at bounding box center [95, 126] width 107 height 81
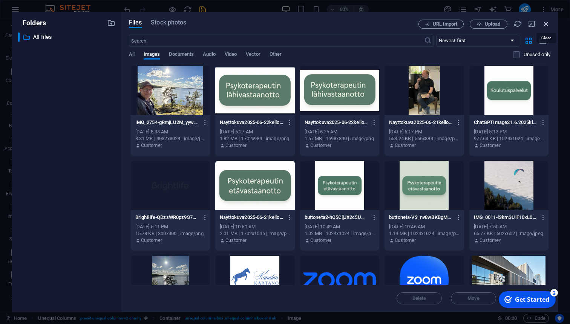
click at [546, 26] on icon "button" at bounding box center [546, 24] width 8 height 8
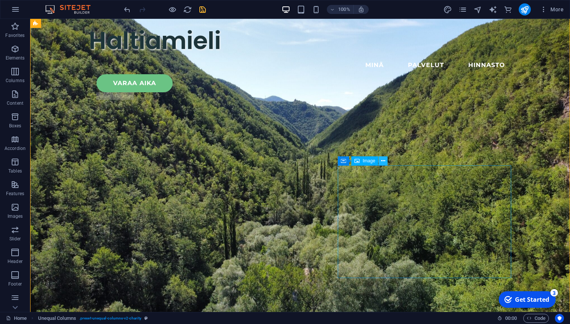
click at [383, 161] on icon at bounding box center [383, 161] width 4 height 8
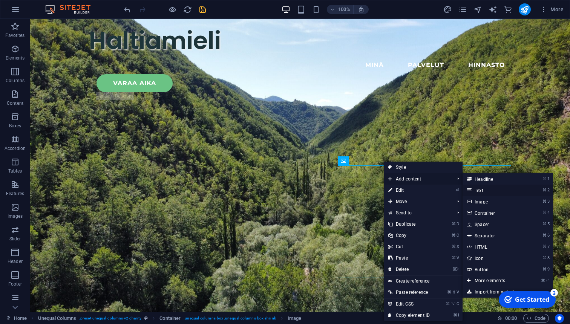
click at [485, 191] on link "⌘ 2 Text" at bounding box center [493, 190] width 62 height 11
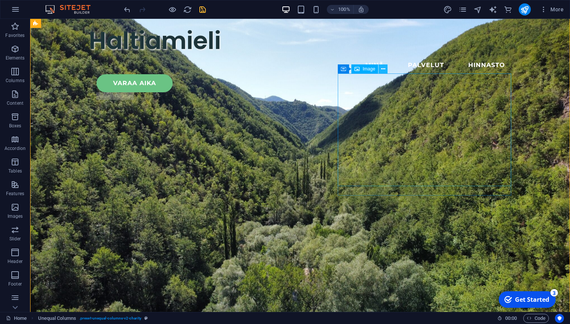
click at [382, 69] on icon at bounding box center [383, 69] width 4 height 8
click at [385, 68] on button at bounding box center [382, 68] width 9 height 9
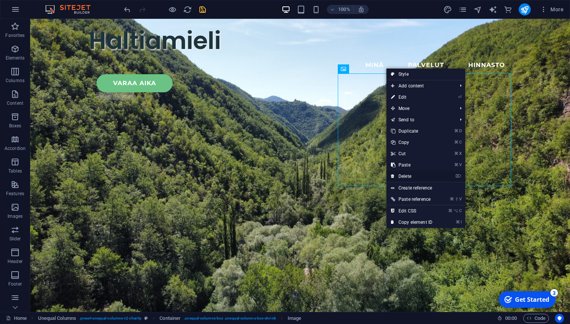
click at [411, 177] on link "⌦ Delete" at bounding box center [411, 176] width 50 height 11
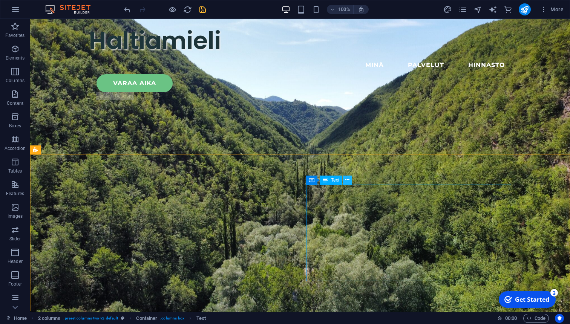
click at [347, 181] on icon at bounding box center [347, 180] width 4 height 8
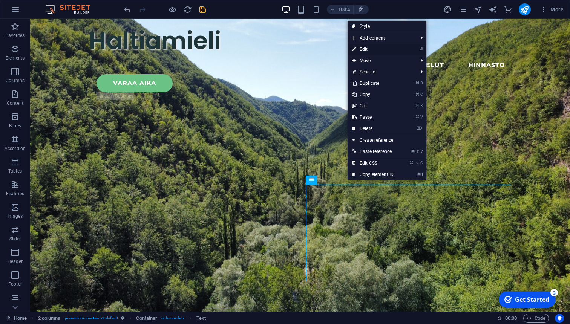
click at [365, 51] on link "⏎ Edit" at bounding box center [372, 49] width 50 height 11
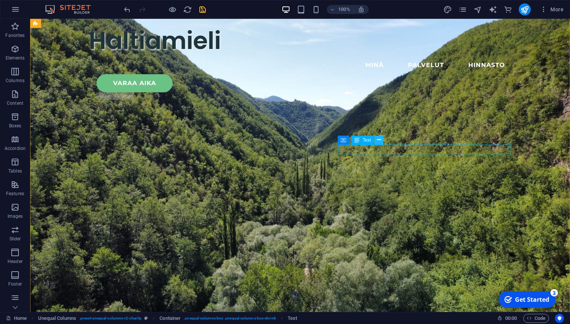
click at [379, 142] on icon at bounding box center [379, 140] width 4 height 8
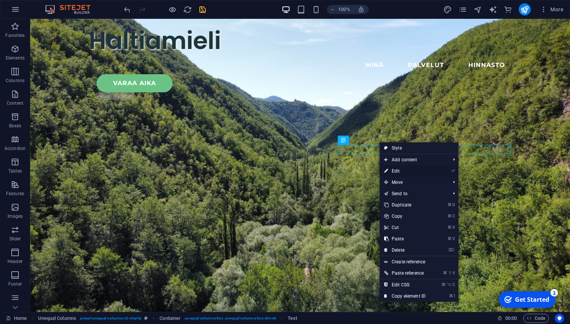
click at [394, 170] on link "⏎ Edit" at bounding box center [404, 170] width 50 height 11
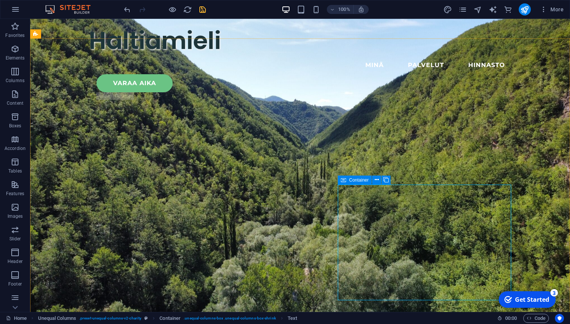
click at [346, 180] on div "Container" at bounding box center [355, 180] width 34 height 9
click at [377, 180] on icon at bounding box center [376, 180] width 4 height 8
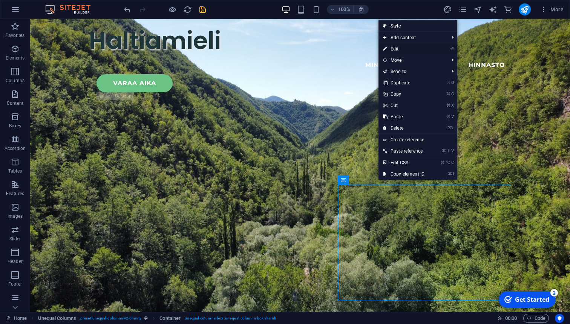
click at [397, 49] on link "⏎ Edit" at bounding box center [403, 48] width 50 height 11
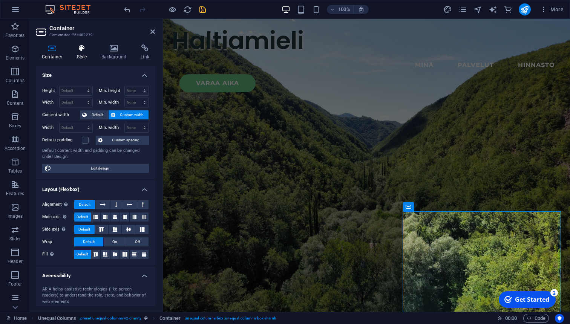
click at [84, 52] on h4 "Style" at bounding box center [83, 52] width 24 height 16
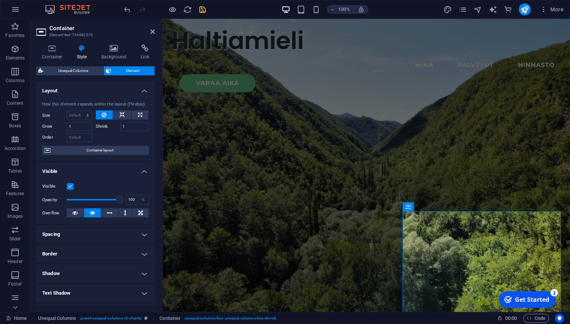
click at [81, 51] on icon at bounding box center [81, 48] width 21 height 8
click at [114, 47] on icon at bounding box center [114, 48] width 37 height 8
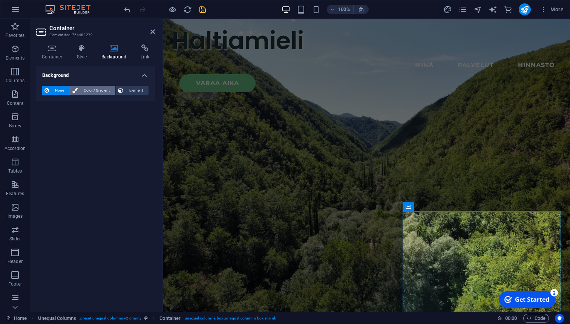
click at [102, 92] on span "Color / Gradient" at bounding box center [96, 90] width 33 height 9
click at [84, 46] on icon at bounding box center [81, 48] width 21 height 8
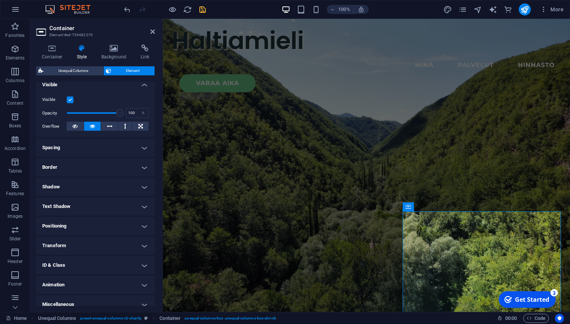
scroll to position [94, 0]
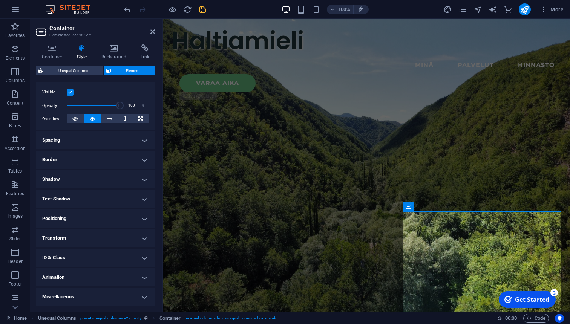
click at [76, 159] on h4 "Border" at bounding box center [95, 160] width 119 height 18
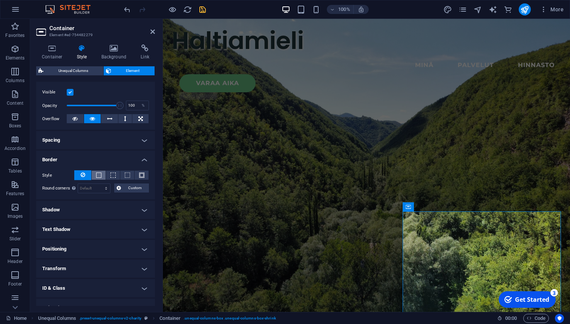
click at [101, 175] on button at bounding box center [99, 175] width 14 height 9
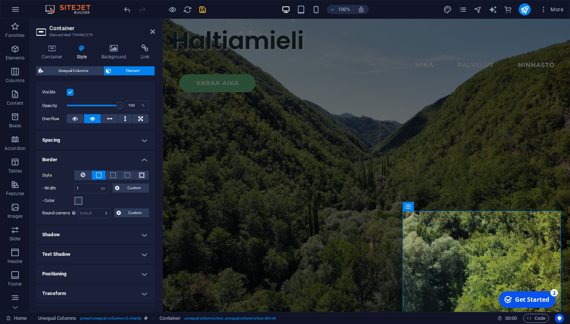
click at [80, 203] on span at bounding box center [78, 201] width 6 height 6
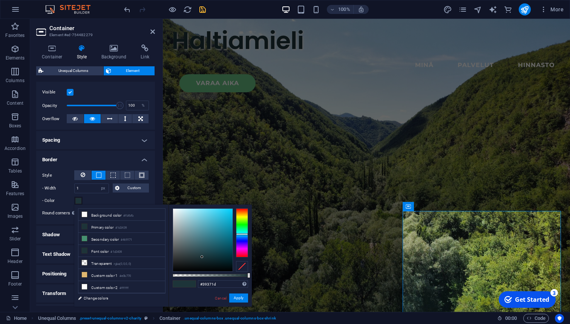
click at [242, 216] on div at bounding box center [242, 232] width 12 height 49
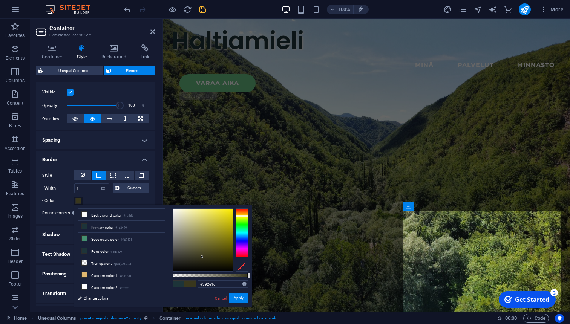
click at [242, 213] on div at bounding box center [242, 232] width 12 height 49
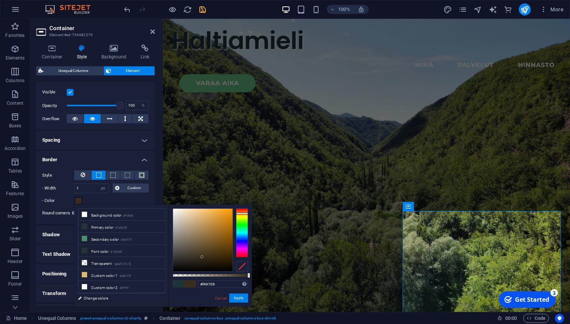
click at [230, 211] on div at bounding box center [203, 240] width 60 height 63
type input "#df8907"
click at [230, 216] on div at bounding box center [203, 240] width 60 height 63
click at [243, 299] on button "Apply" at bounding box center [238, 297] width 19 height 9
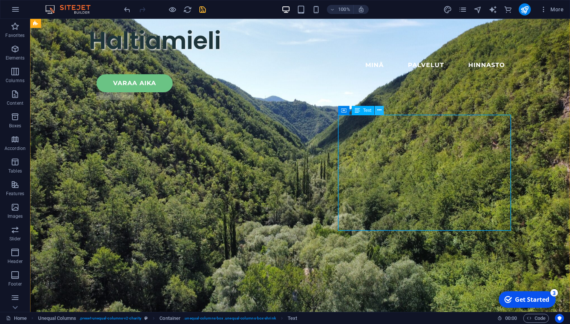
click at [380, 112] on icon at bounding box center [379, 110] width 4 height 8
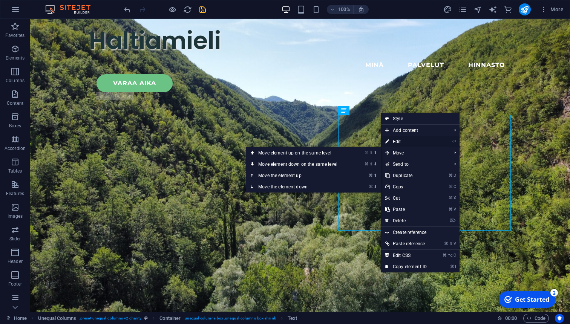
click at [399, 142] on link "⏎ Edit" at bounding box center [405, 141] width 50 height 11
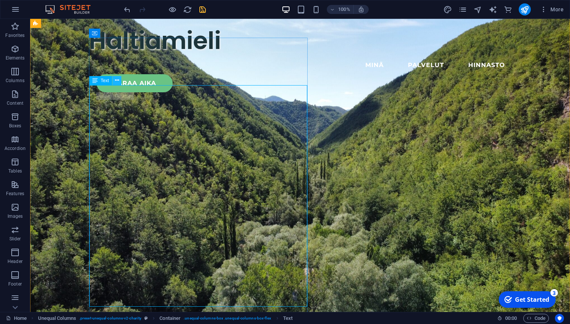
click at [116, 81] on icon at bounding box center [117, 80] width 4 height 8
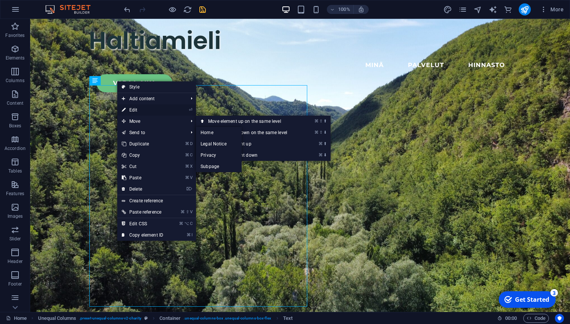
click at [138, 110] on link "⏎ Edit" at bounding box center [142, 109] width 50 height 11
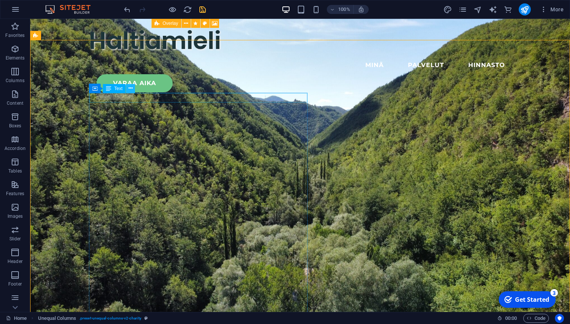
click at [131, 88] on icon at bounding box center [130, 88] width 4 height 8
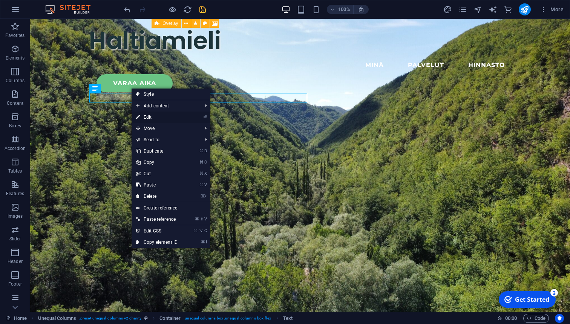
click at [144, 118] on link "⏎ Edit" at bounding box center [156, 117] width 50 height 11
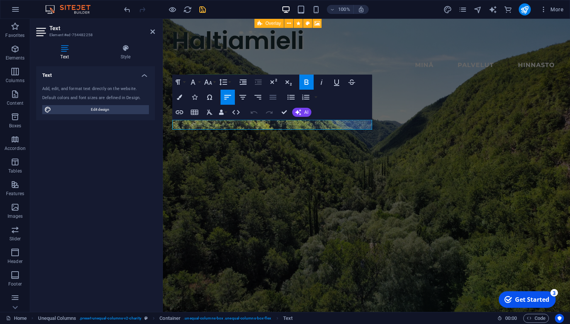
click at [275, 100] on icon "button" at bounding box center [272, 97] width 9 height 9
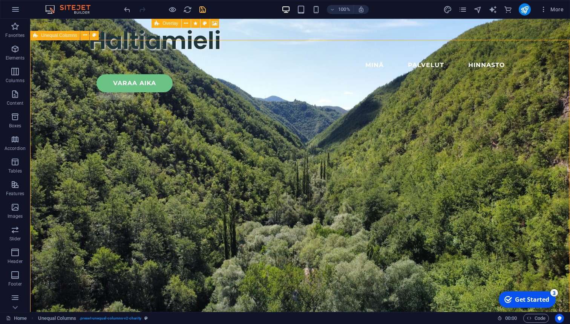
click at [63, 36] on span "Unequal Columns" at bounding box center [59, 35] width 36 height 5
click at [86, 35] on icon at bounding box center [85, 35] width 4 height 8
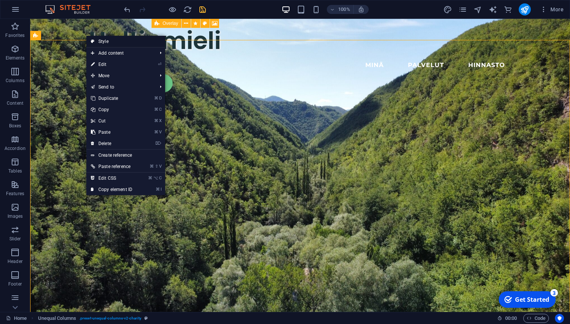
click at [100, 42] on link "Style" at bounding box center [125, 41] width 79 height 11
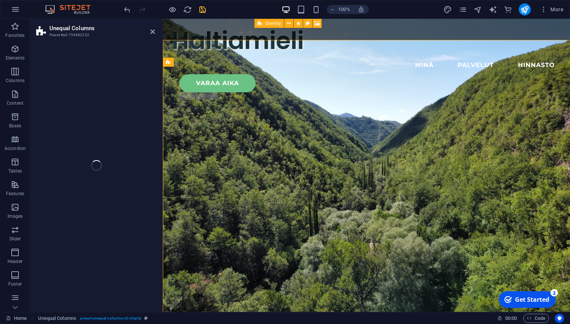
select select "%"
select select "rem"
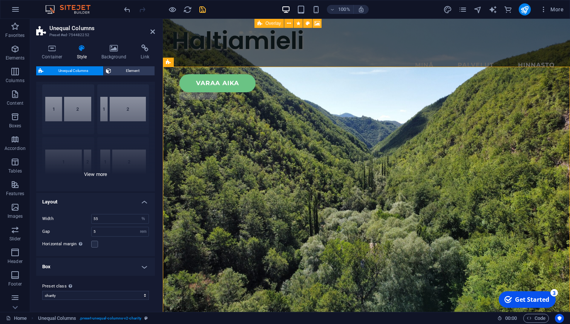
scroll to position [14, 0]
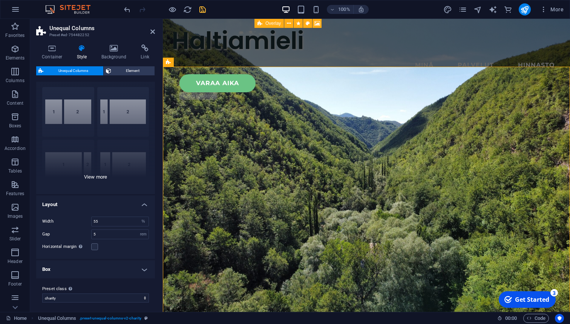
click at [96, 178] on div "[PHONE_NUMBER] [PHONE_NUMBER] 70-30 Default" at bounding box center [95, 137] width 119 height 113
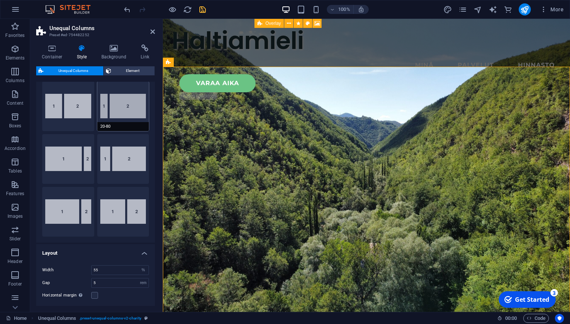
scroll to position [27, 0]
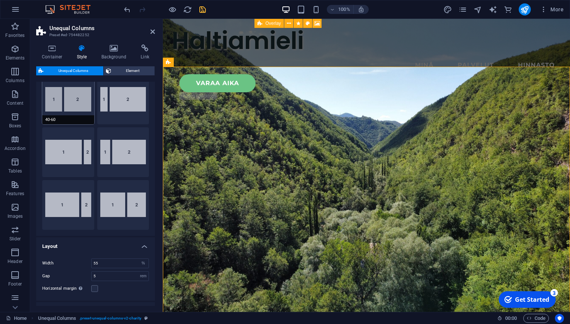
click at [82, 104] on button "40-60" at bounding box center [68, 100] width 52 height 50
type input "40"
type input "5"
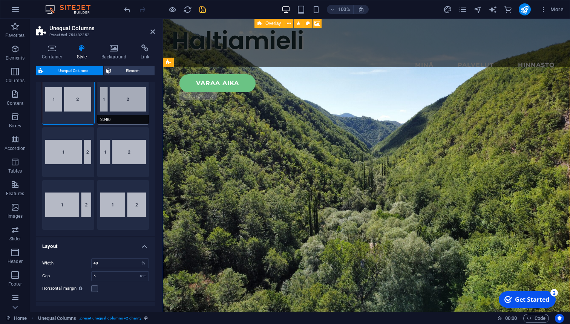
click at [125, 104] on button "20-80" at bounding box center [123, 100] width 52 height 50
type input "20"
type input "5"
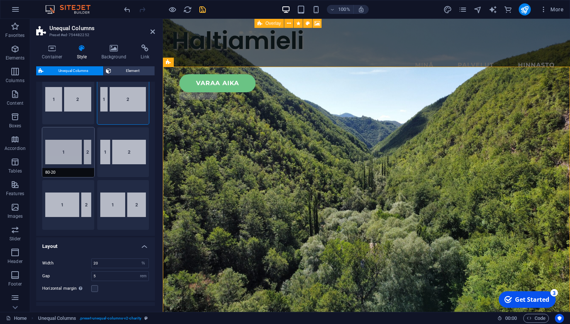
click at [66, 147] on button "80-20" at bounding box center [68, 152] width 52 height 50
type input "80"
type input "5"
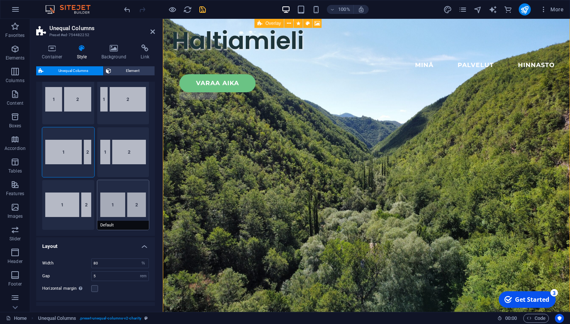
click at [137, 208] on button "Default" at bounding box center [123, 205] width 52 height 50
type input "60"
type input "2"
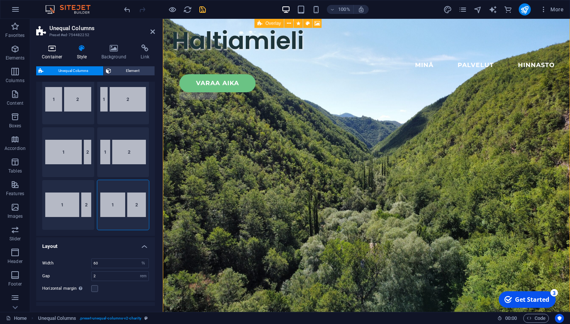
click at [54, 48] on icon at bounding box center [52, 48] width 32 height 8
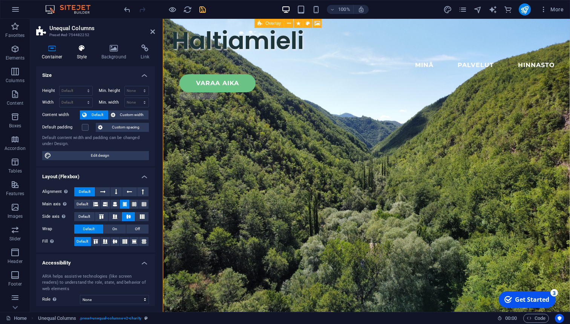
click at [83, 52] on h4 "Style" at bounding box center [83, 52] width 24 height 16
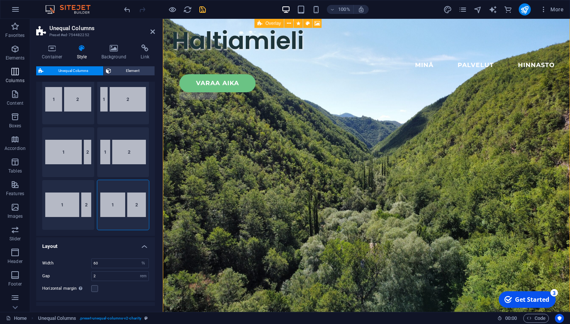
click at [15, 70] on icon "button" at bounding box center [15, 71] width 9 height 9
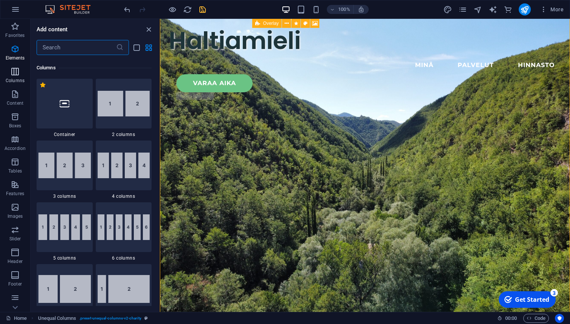
scroll to position [373, 0]
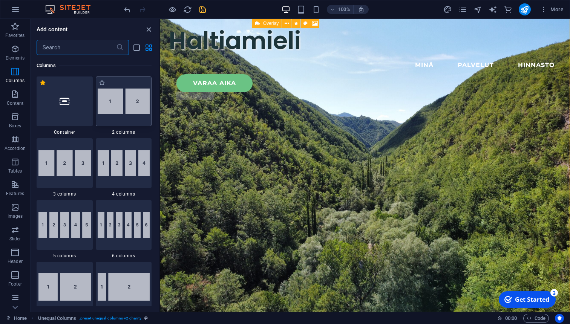
click at [134, 105] on img at bounding box center [124, 102] width 52 height 26
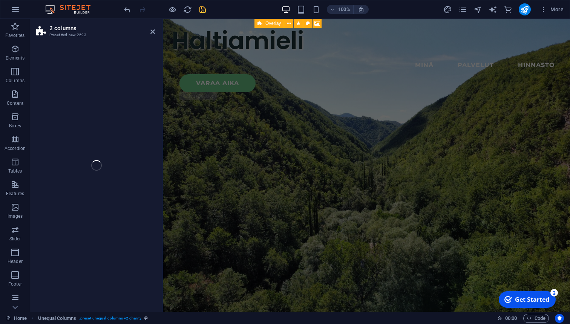
select select "rem"
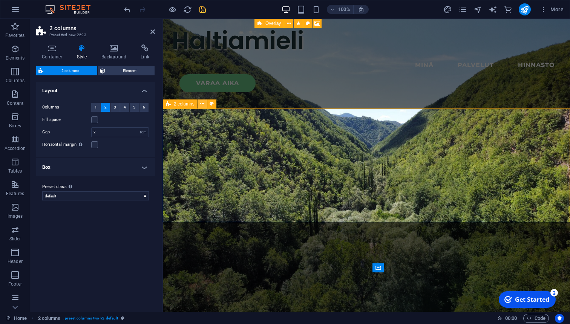
click at [202, 103] on icon at bounding box center [202, 104] width 4 height 8
click at [202, 104] on icon at bounding box center [202, 104] width 4 height 8
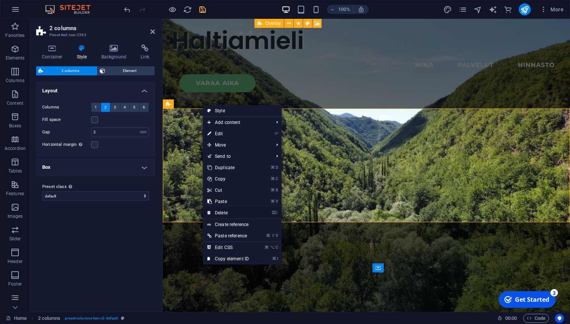
click at [220, 213] on link "⌦ Delete" at bounding box center [228, 212] width 50 height 11
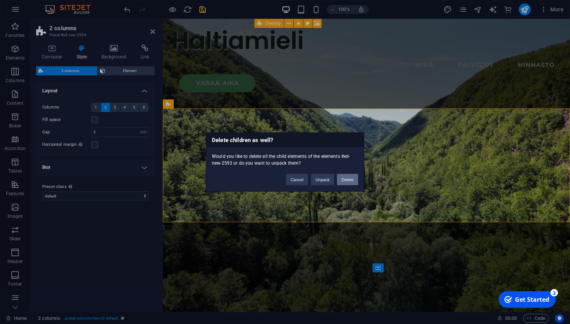
click at [347, 182] on button "Delete" at bounding box center [347, 179] width 21 height 11
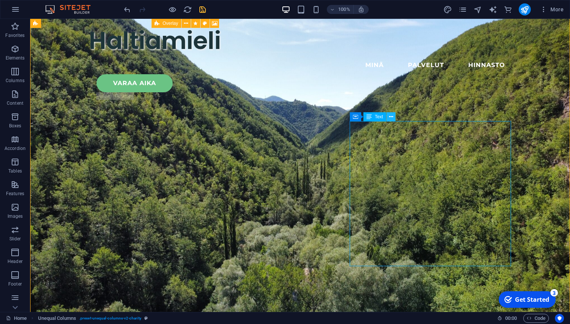
click at [393, 118] on button at bounding box center [390, 116] width 9 height 9
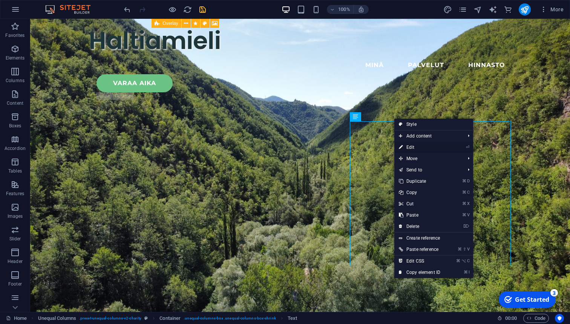
click at [409, 147] on link "⏎ Edit" at bounding box center [419, 147] width 50 height 11
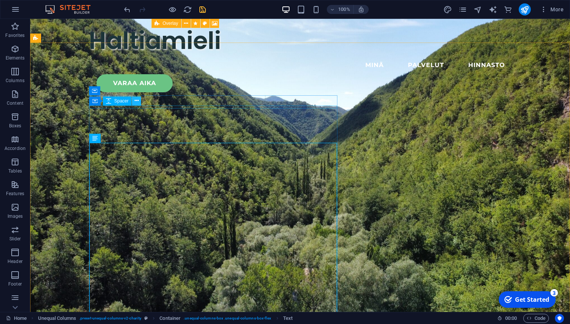
click at [139, 101] on button at bounding box center [136, 100] width 9 height 9
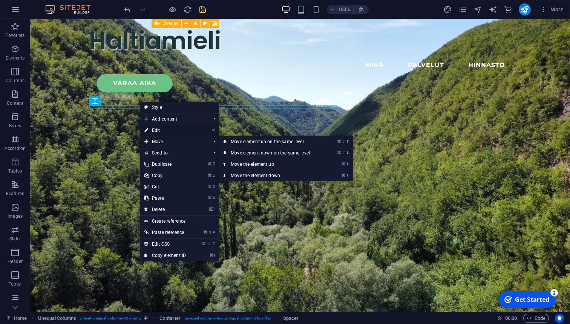
click at [157, 131] on link "⏎ Edit" at bounding box center [165, 130] width 50 height 11
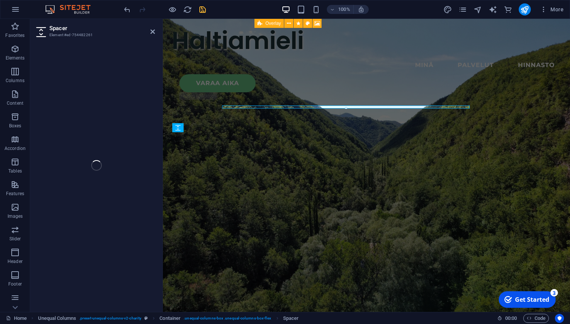
select select "px"
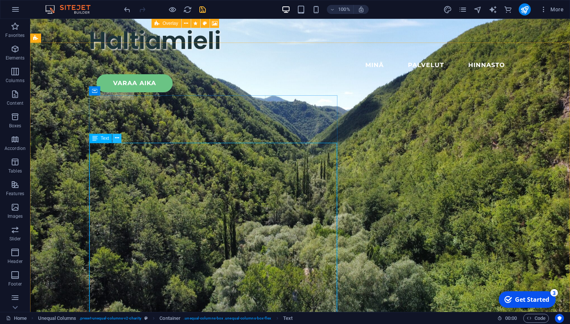
click at [116, 138] on icon at bounding box center [117, 138] width 4 height 8
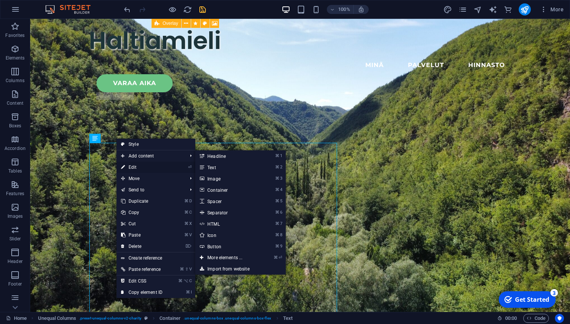
click at [136, 167] on link "⏎ Edit" at bounding box center [141, 167] width 50 height 11
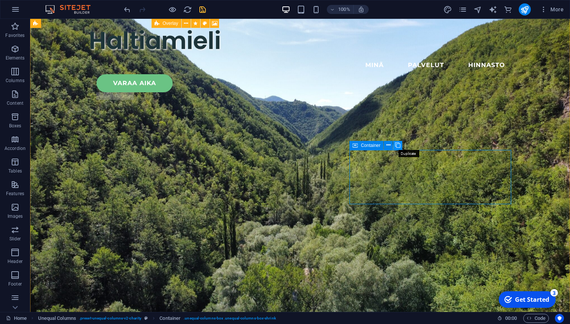
click at [401, 146] on button at bounding box center [397, 145] width 9 height 9
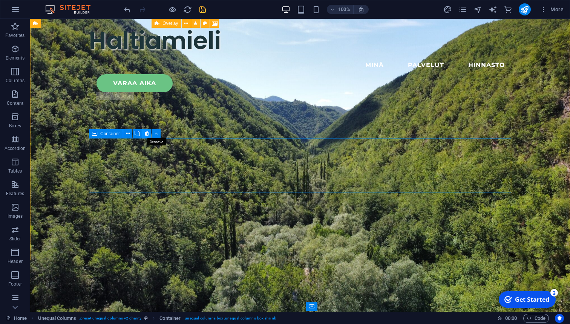
click at [148, 135] on icon at bounding box center [147, 134] width 4 height 8
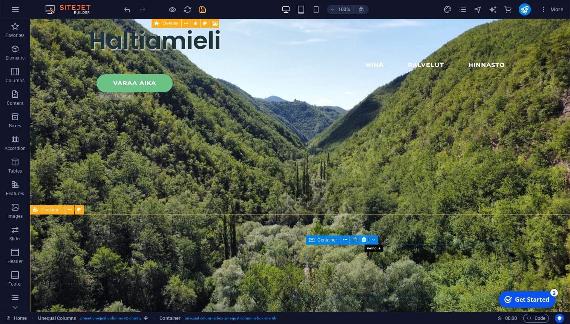
click at [364, 240] on icon at bounding box center [364, 240] width 4 height 8
click at [79, 209] on icon at bounding box center [79, 210] width 4 height 8
select select "rem"
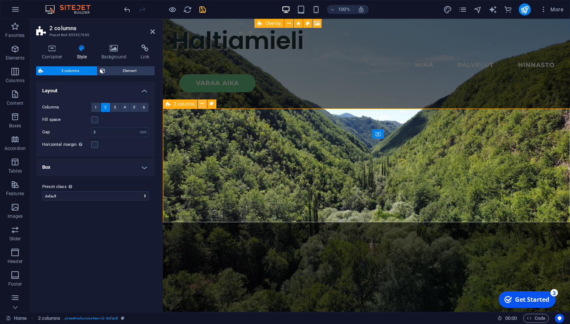
click at [201, 105] on icon at bounding box center [202, 104] width 4 height 8
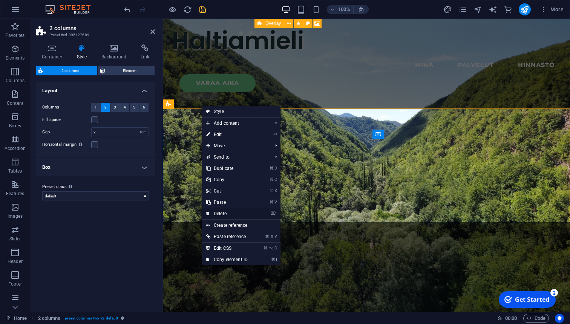
click at [221, 215] on link "⌦ Delete" at bounding box center [227, 213] width 50 height 11
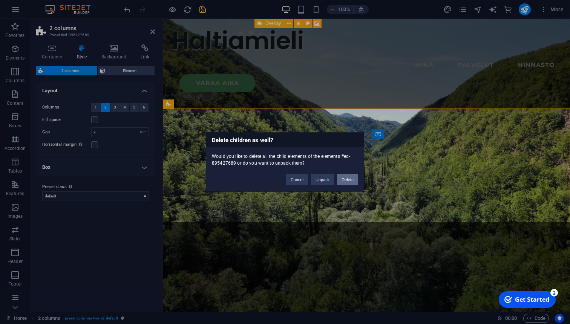
click at [349, 181] on button "Delete" at bounding box center [347, 179] width 21 height 11
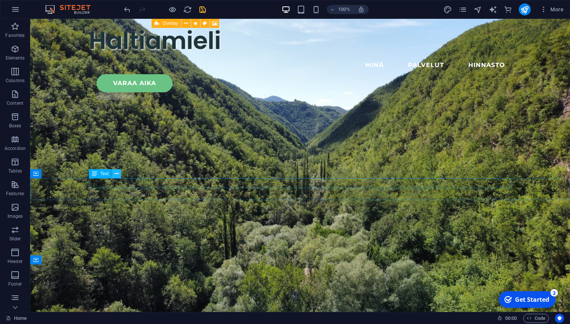
click at [120, 173] on button at bounding box center [116, 173] width 9 height 9
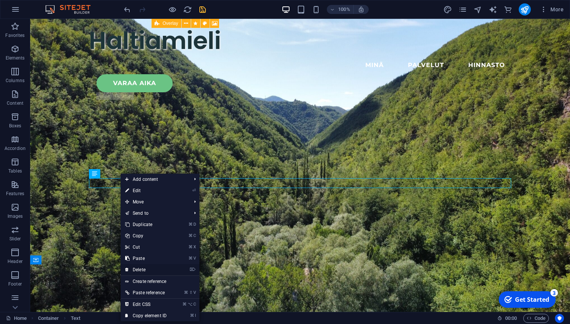
click at [138, 269] on link "⌦ Delete" at bounding box center [146, 269] width 50 height 11
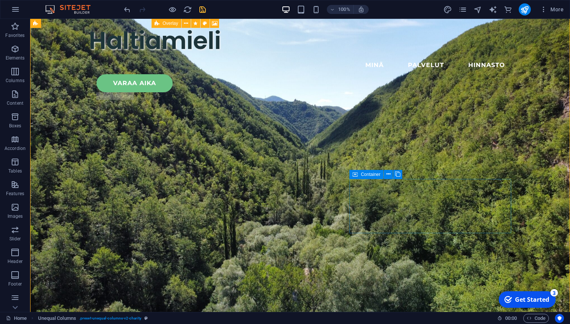
click at [377, 174] on span "Container" at bounding box center [370, 174] width 20 height 5
click at [390, 176] on icon at bounding box center [388, 174] width 4 height 8
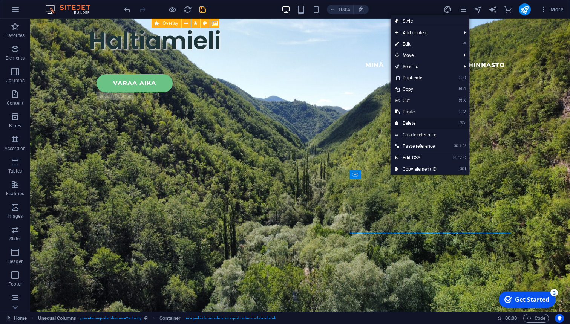
click at [420, 123] on link "⌦ Delete" at bounding box center [415, 123] width 50 height 11
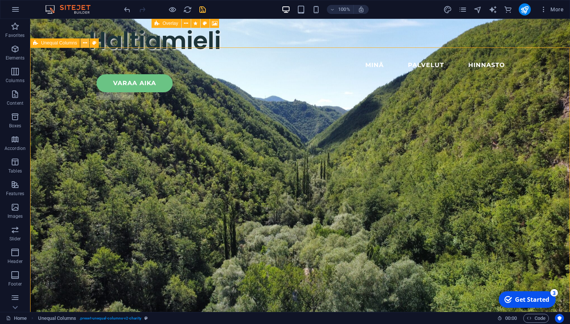
click at [86, 43] on icon at bounding box center [85, 43] width 4 height 8
click at [16, 69] on icon "button" at bounding box center [15, 71] width 9 height 9
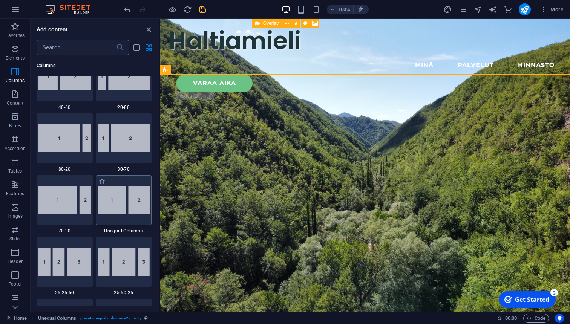
scroll to position [571, 0]
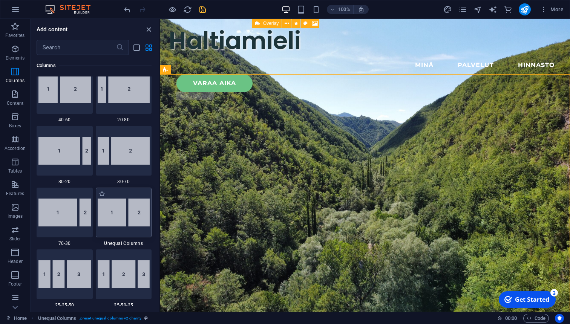
click at [117, 217] on img at bounding box center [124, 213] width 52 height 28
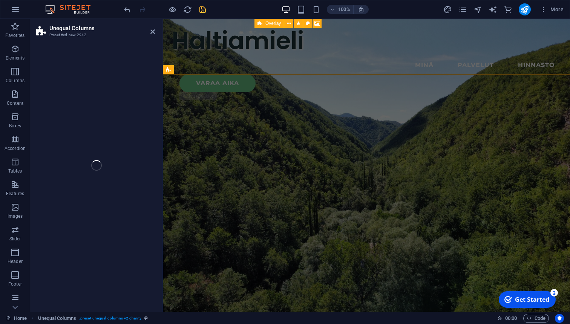
select select "%"
select select "rem"
select select "preset-unequal-columns-v2-default"
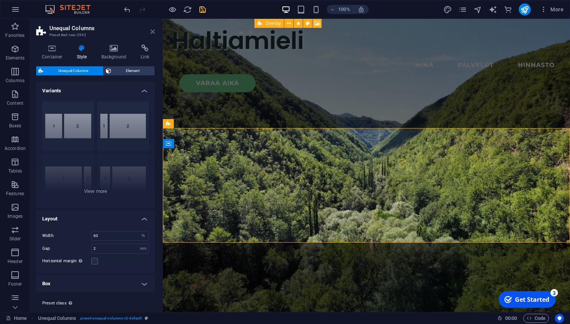
click at [153, 30] on icon at bounding box center [152, 32] width 5 height 6
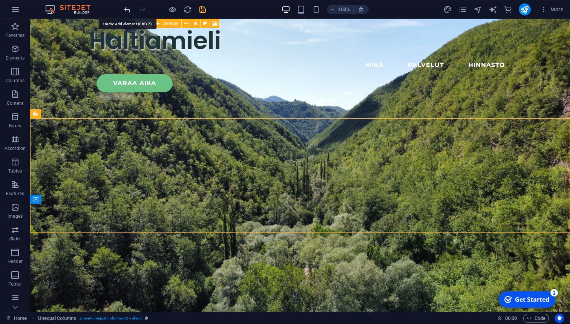
click at [129, 11] on icon "undo" at bounding box center [127, 9] width 9 height 9
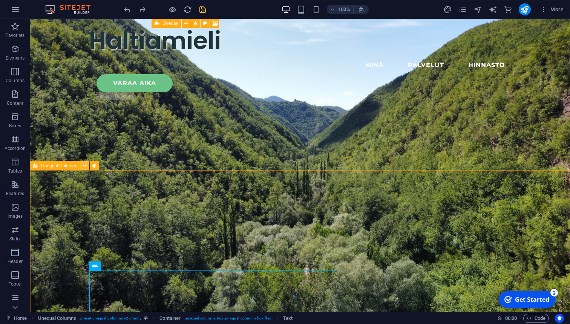
click at [84, 165] on icon at bounding box center [85, 166] width 4 height 8
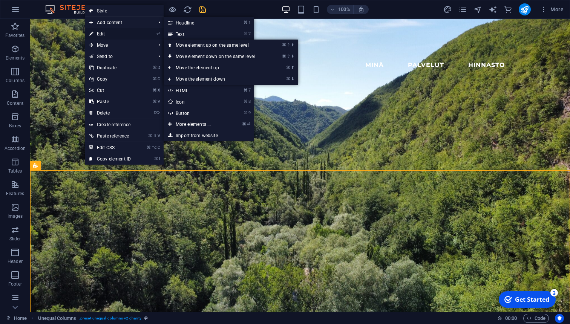
click at [101, 37] on link "⏎ Edit" at bounding box center [110, 33] width 50 height 11
select select "%"
select select "rem"
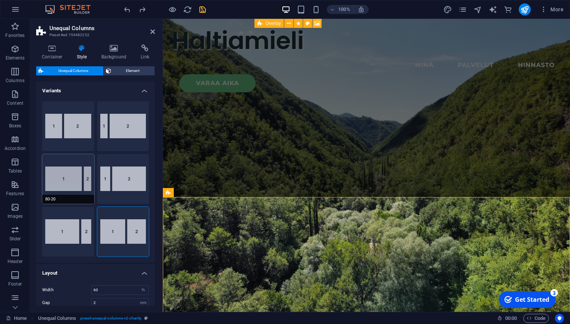
click at [72, 174] on button "80-20" at bounding box center [68, 179] width 52 height 50
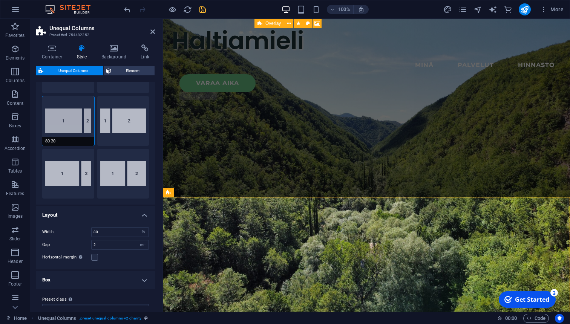
scroll to position [71, 0]
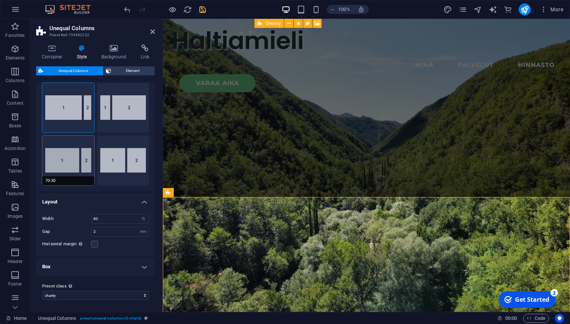
click at [69, 161] on button "70-30" at bounding box center [68, 161] width 52 height 50
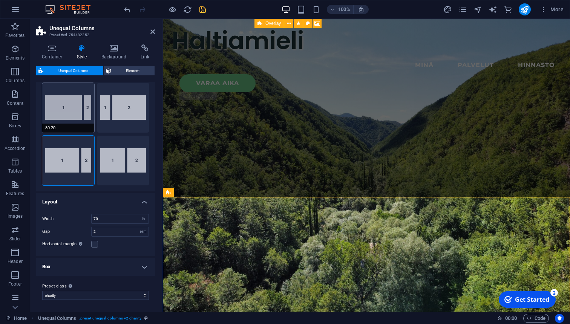
click at [68, 120] on button "80-20" at bounding box center [68, 108] width 52 height 50
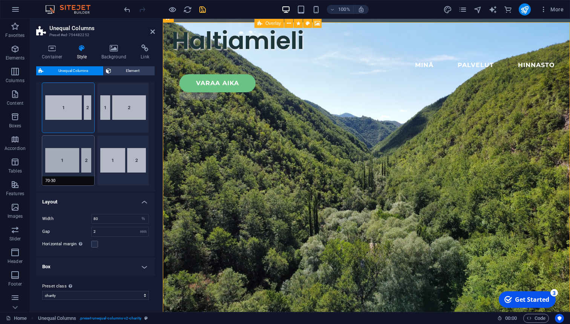
click at [70, 160] on button "70-30" at bounding box center [68, 161] width 52 height 50
type input "70"
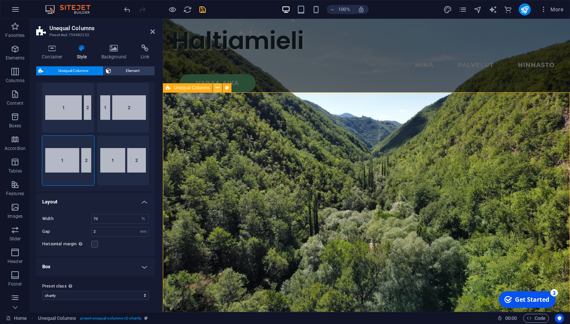
click at [219, 87] on icon at bounding box center [217, 88] width 4 height 8
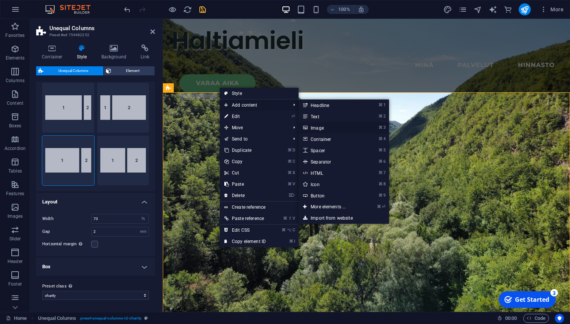
click at [319, 129] on link "⌘ 3 Image" at bounding box center [329, 127] width 62 height 11
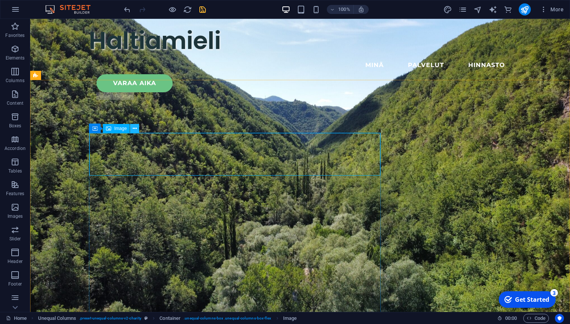
click at [134, 128] on icon at bounding box center [135, 129] width 4 height 8
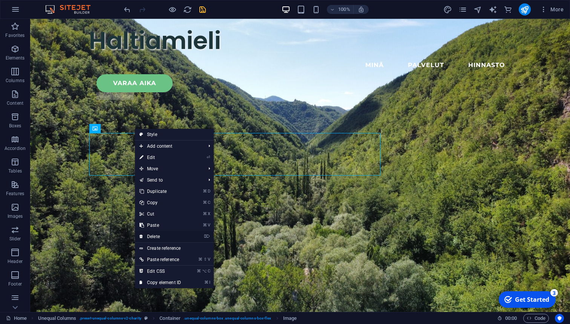
click at [151, 235] on link "⌦ Delete" at bounding box center [160, 236] width 50 height 11
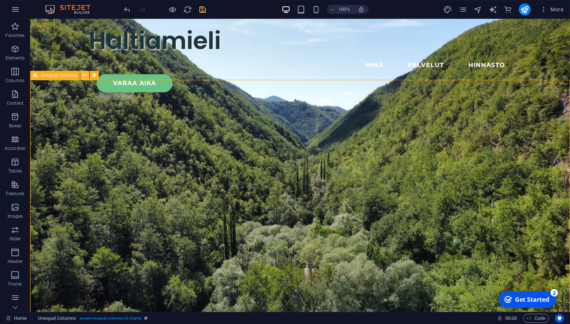
click at [85, 75] on icon at bounding box center [85, 76] width 4 height 8
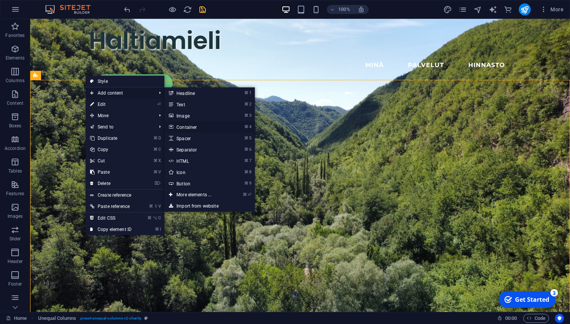
click at [191, 125] on link "⌘ 4 Container" at bounding box center [195, 126] width 62 height 11
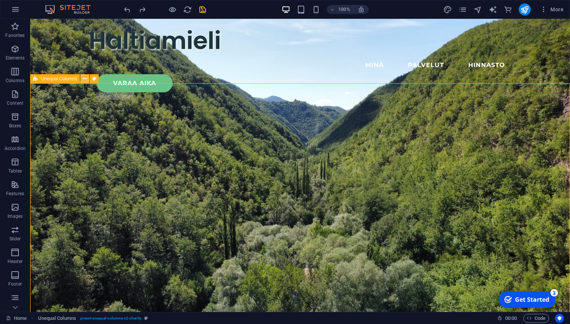
click at [85, 79] on icon at bounding box center [85, 79] width 4 height 8
click at [67, 80] on span "Unequal Columns" at bounding box center [59, 78] width 36 height 5
click at [86, 79] on icon at bounding box center [85, 79] width 4 height 8
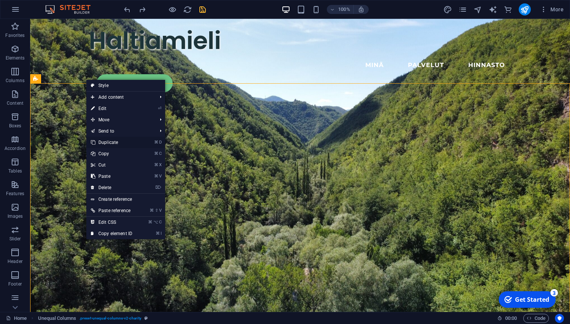
click at [116, 142] on link "⌘ D Duplicate" at bounding box center [111, 142] width 50 height 11
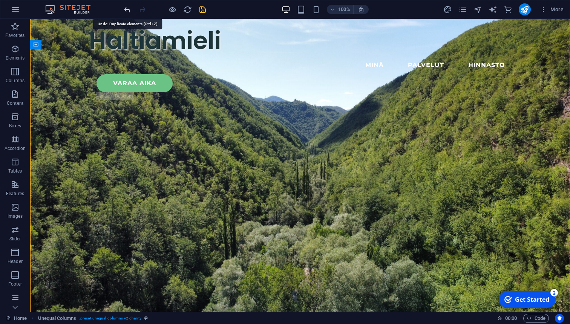
click at [126, 12] on icon "undo" at bounding box center [127, 9] width 9 height 9
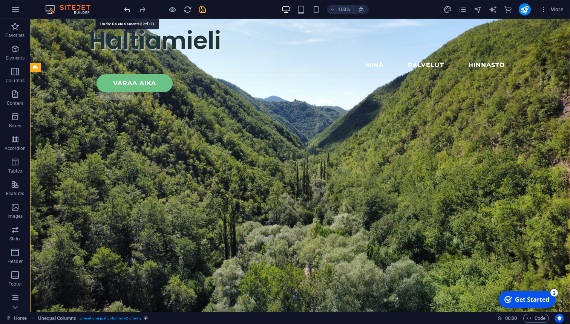
click at [125, 10] on icon "undo" at bounding box center [127, 9] width 9 height 9
click at [125, 9] on icon "undo" at bounding box center [127, 9] width 9 height 9
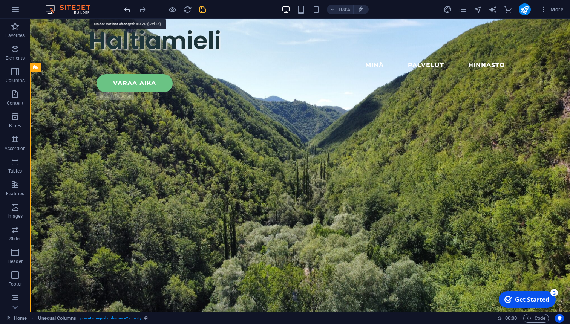
click at [125, 9] on icon "undo" at bounding box center [127, 9] width 9 height 9
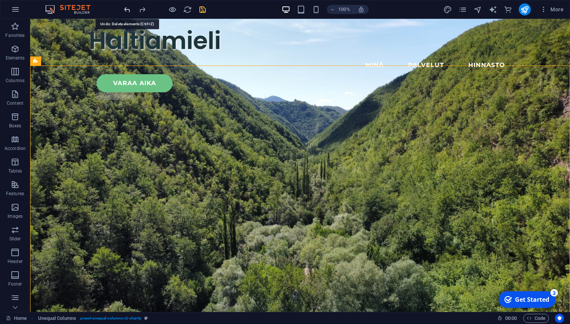
click at [127, 8] on icon "undo" at bounding box center [127, 9] width 9 height 9
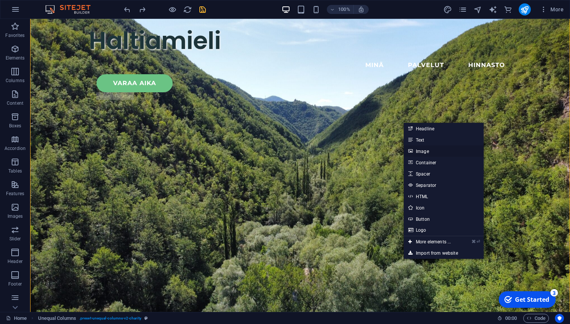
click at [428, 150] on link "Image" at bounding box center [443, 150] width 80 height 11
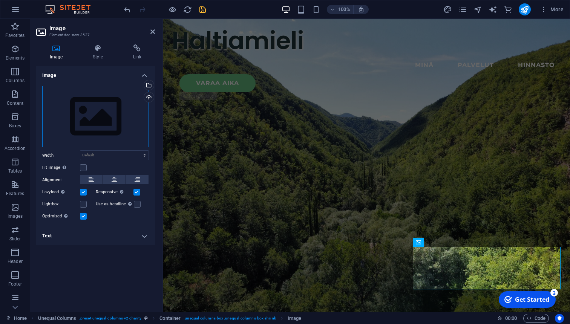
click at [97, 104] on div "Drag files here, click to choose files or select files from Files or our free s…" at bounding box center [95, 117] width 107 height 62
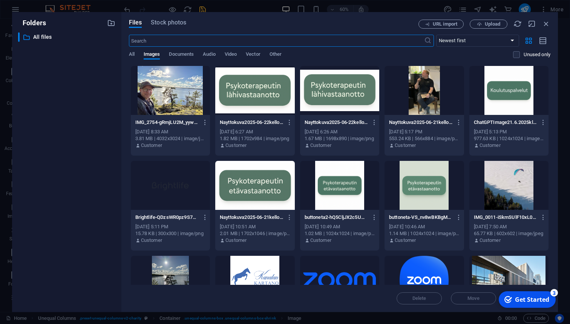
click at [153, 96] on div at bounding box center [170, 90] width 79 height 49
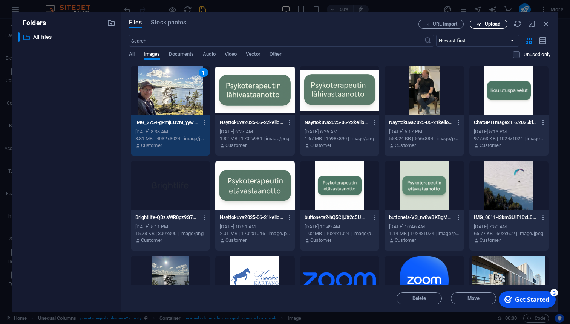
click at [485, 24] on span "Upload" at bounding box center [491, 24] width 15 height 5
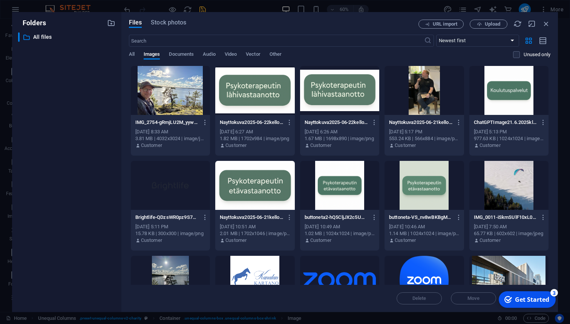
click at [176, 84] on div at bounding box center [170, 90] width 79 height 49
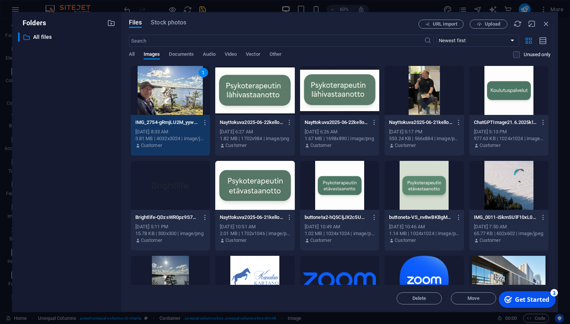
click at [150, 98] on div "1" at bounding box center [170, 90] width 79 height 49
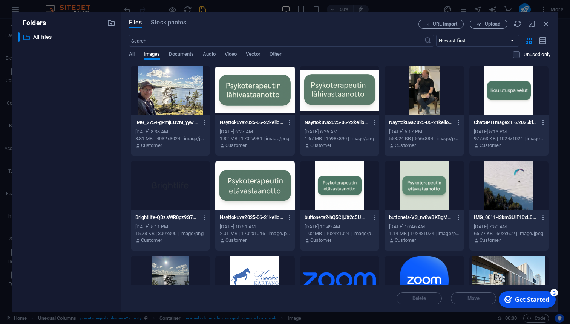
click at [150, 98] on div at bounding box center [170, 90] width 79 height 49
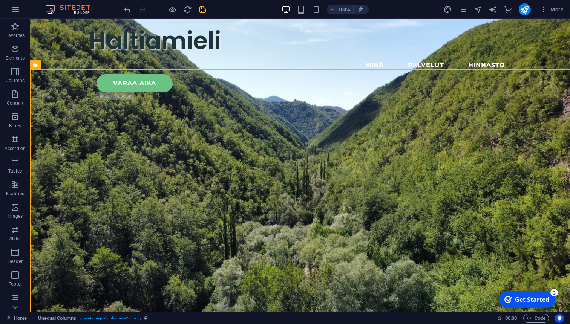
click at [545, 298] on div "Get Started" at bounding box center [532, 299] width 34 height 8
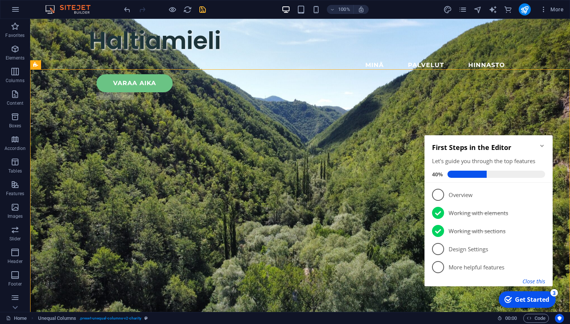
click at [542, 280] on button "Close this" at bounding box center [533, 281] width 23 height 7
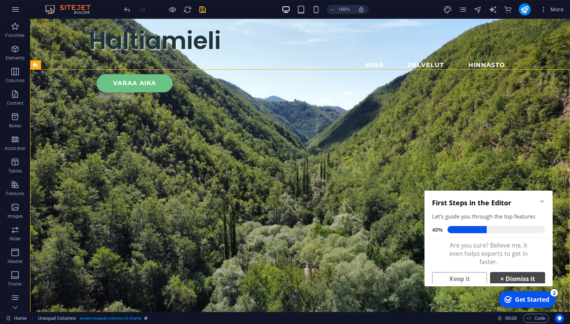
click at [521, 278] on link "× Dismiss it" at bounding box center [517, 279] width 55 height 14
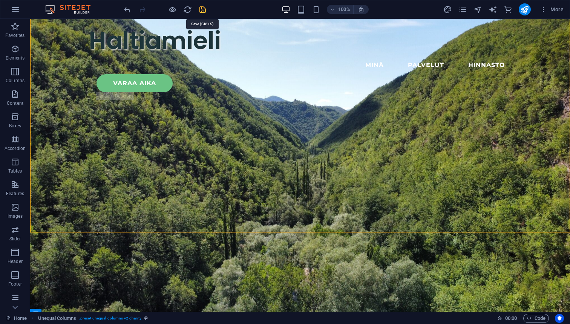
click at [203, 11] on icon "save" at bounding box center [202, 9] width 9 height 9
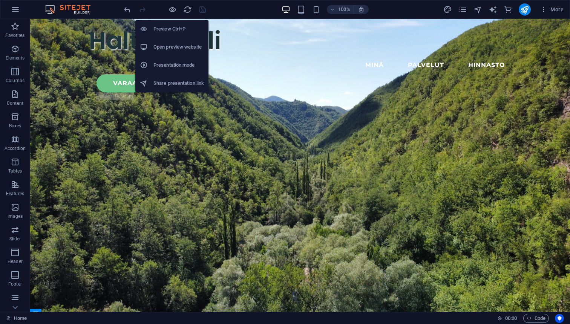
click at [172, 29] on h6 "Preview Ctrl+P" at bounding box center [178, 28] width 50 height 9
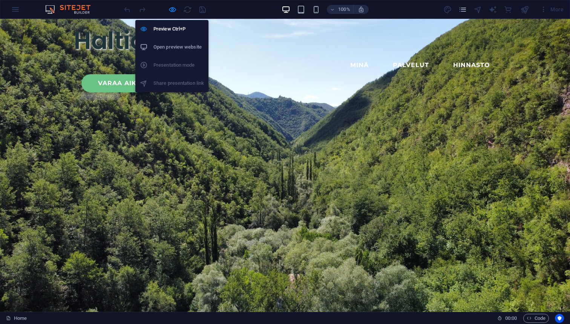
click at [182, 50] on h6 "Open preview website" at bounding box center [178, 47] width 50 height 9
click at [173, 8] on icon "button" at bounding box center [172, 9] width 9 height 9
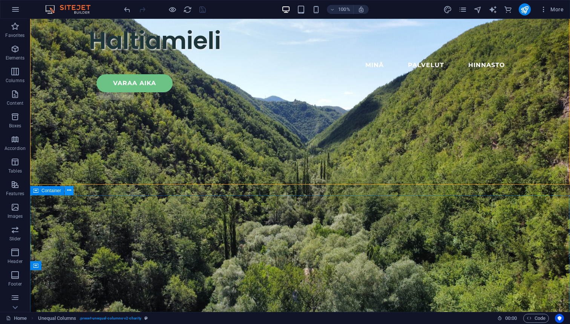
click at [69, 191] on icon at bounding box center [69, 190] width 4 height 8
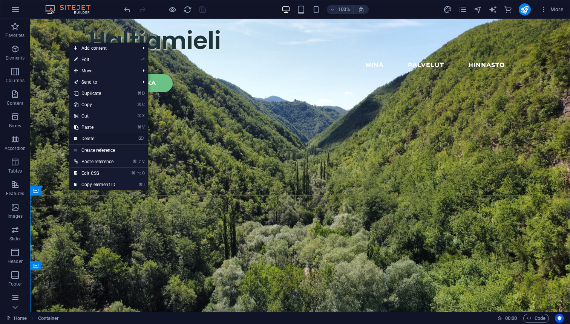
click at [94, 137] on link "⌦ Delete" at bounding box center [94, 138] width 50 height 11
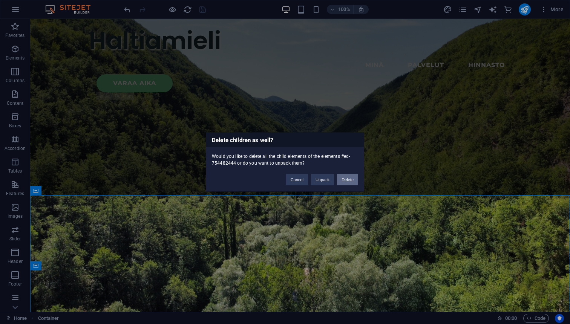
click at [350, 181] on button "Delete" at bounding box center [347, 179] width 21 height 11
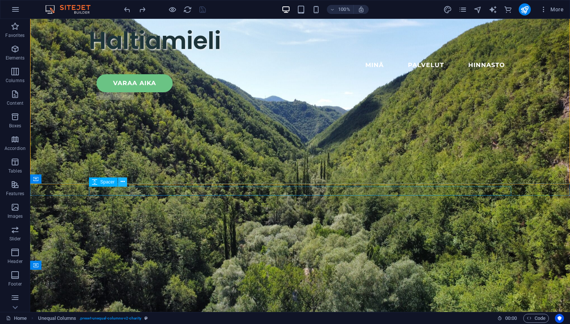
click at [123, 183] on icon at bounding box center [123, 182] width 4 height 8
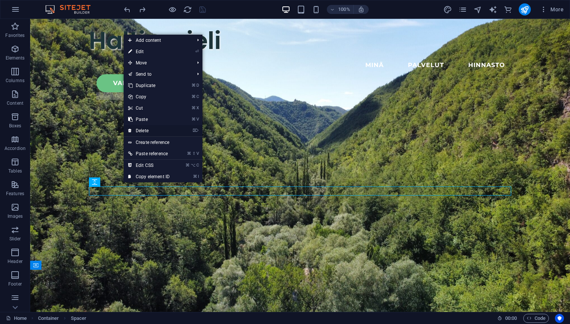
click at [145, 132] on link "⌦ Delete" at bounding box center [149, 130] width 50 height 11
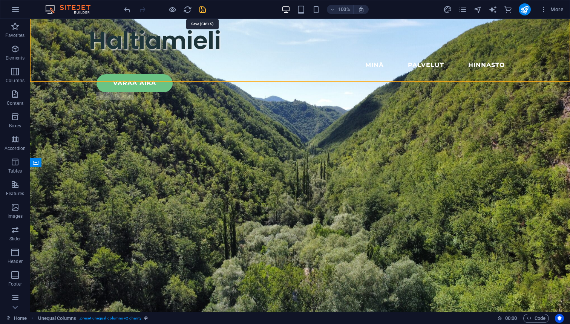
click at [201, 11] on icon "save" at bounding box center [202, 9] width 9 height 9
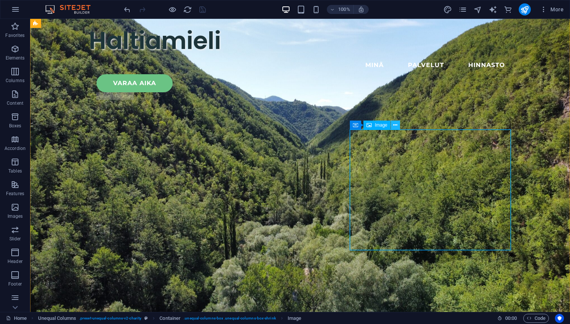
click at [393, 124] on icon at bounding box center [395, 125] width 4 height 8
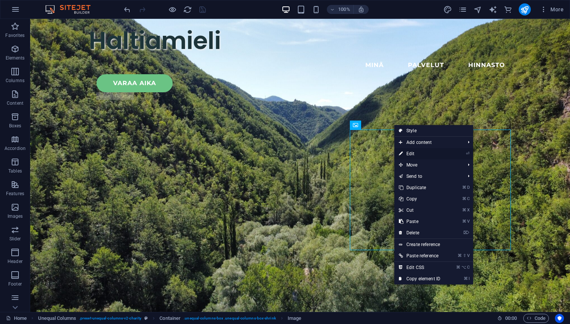
click at [414, 154] on link "⏎ Edit" at bounding box center [419, 153] width 50 height 11
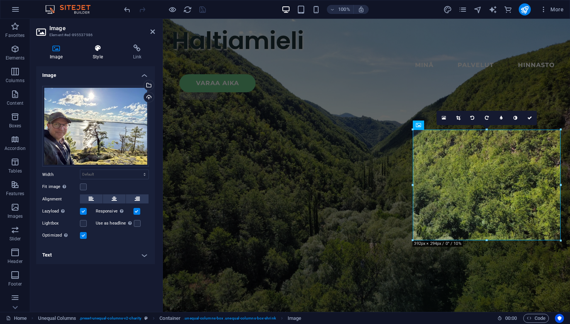
click at [96, 51] on icon at bounding box center [97, 48] width 37 height 8
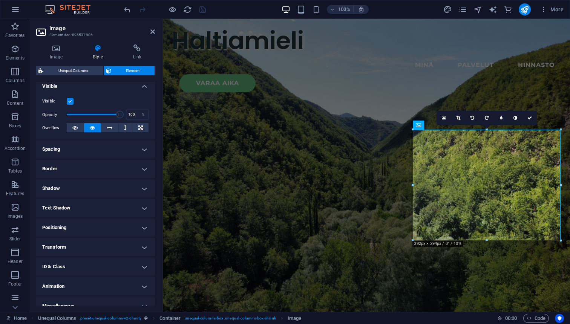
scroll to position [94, 0]
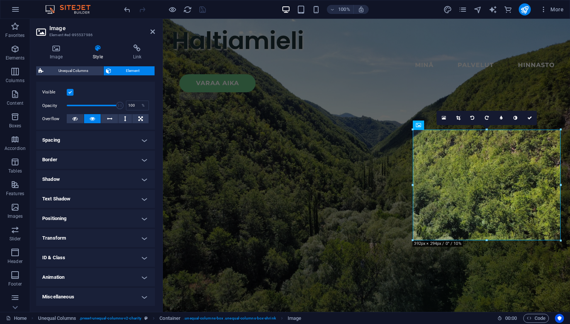
click at [69, 157] on h4 "Border" at bounding box center [95, 160] width 119 height 18
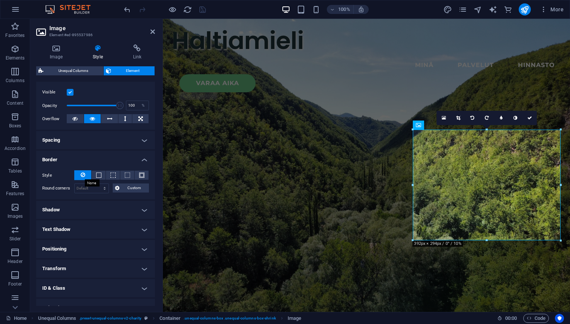
click at [82, 175] on icon at bounding box center [83, 174] width 5 height 9
click at [144, 158] on h4 "Border" at bounding box center [95, 158] width 119 height 14
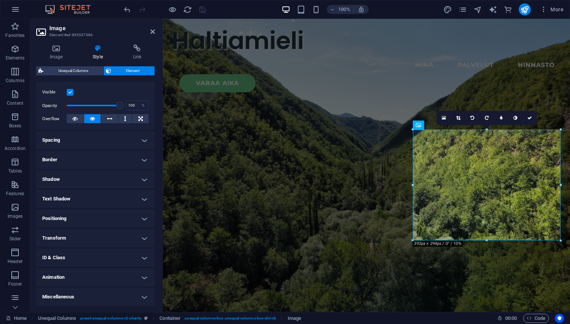
click at [147, 139] on h4 "Spacing" at bounding box center [95, 140] width 119 height 18
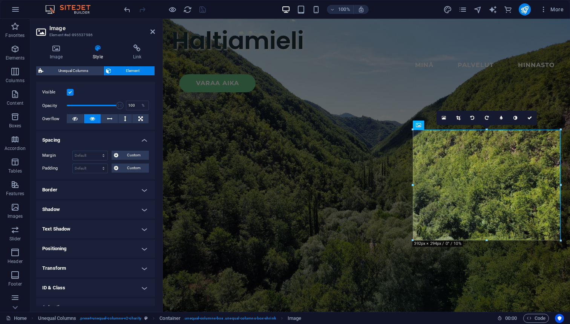
click at [147, 139] on h4 "Spacing" at bounding box center [95, 138] width 119 height 14
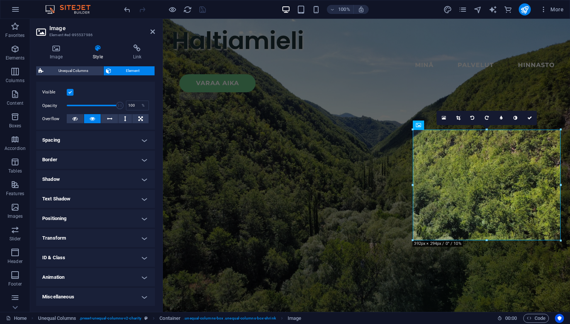
click at [145, 198] on h4 "Text Shadow" at bounding box center [95, 199] width 119 height 18
click at [145, 198] on h4 "Text Shadow" at bounding box center [95, 197] width 119 height 14
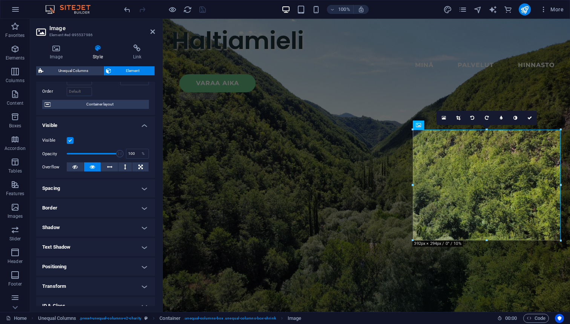
scroll to position [0, 0]
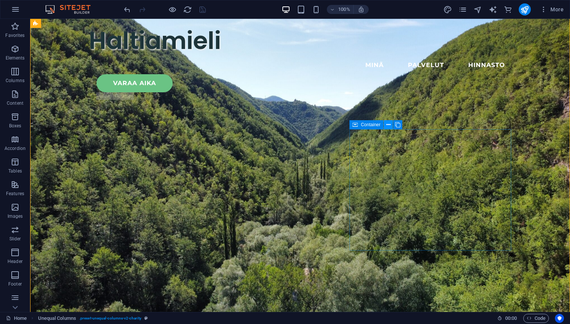
click at [388, 124] on icon at bounding box center [388, 125] width 4 height 8
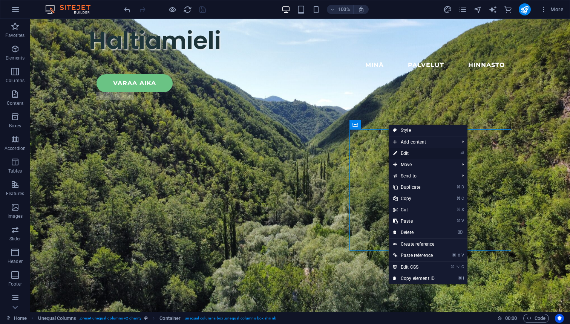
click at [407, 153] on link "⏎ Edit" at bounding box center [413, 153] width 50 height 11
select select "px"
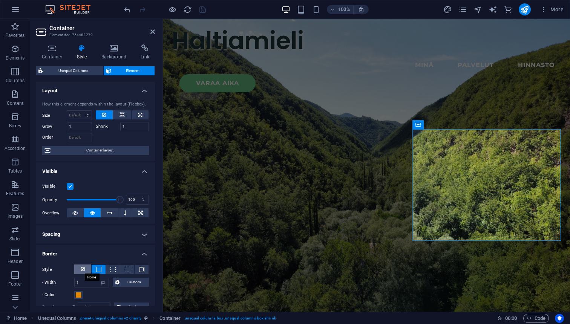
click at [82, 271] on icon at bounding box center [83, 268] width 5 height 9
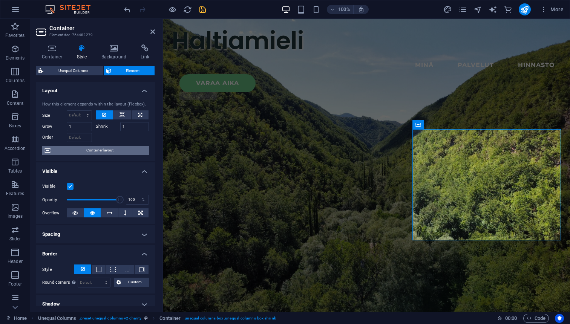
click at [105, 152] on span "Container layout" at bounding box center [100, 150] width 94 height 9
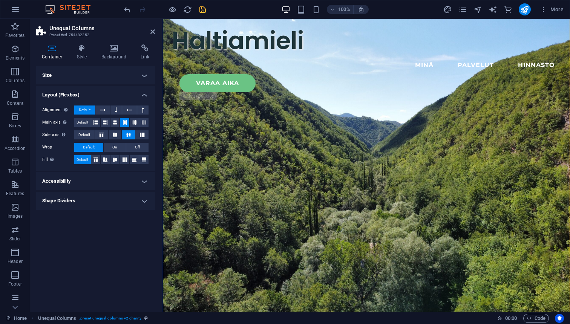
click at [146, 202] on h4 "Shape Dividers" at bounding box center [95, 201] width 119 height 18
click at [146, 202] on h4 "Shape Dividers" at bounding box center [95, 199] width 119 height 14
click at [145, 74] on h4 "Size" at bounding box center [95, 75] width 119 height 18
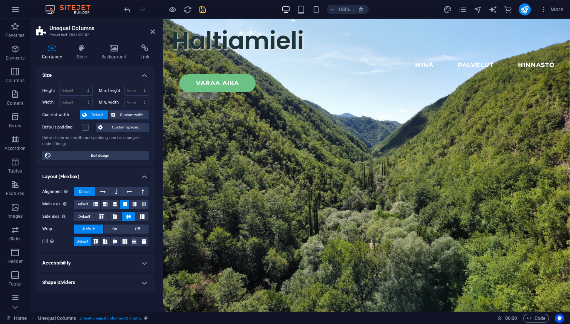
click at [116, 44] on div "Container Style Background Link Size Height Default px rem % vh vw Min. height …" at bounding box center [95, 174] width 131 height 273
click at [84, 51] on icon at bounding box center [81, 48] width 21 height 8
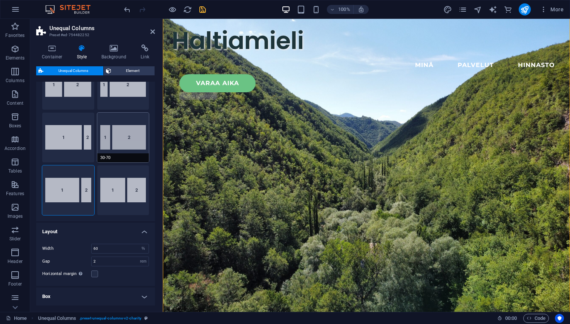
scroll to position [23, 0]
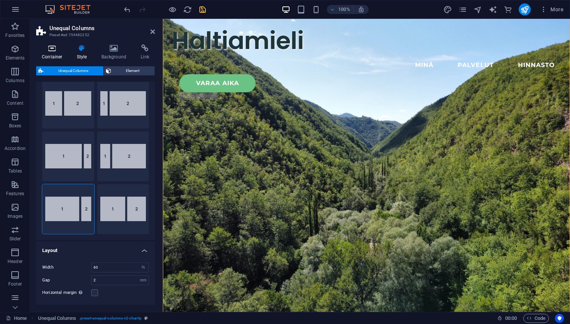
click at [51, 52] on icon at bounding box center [52, 48] width 32 height 8
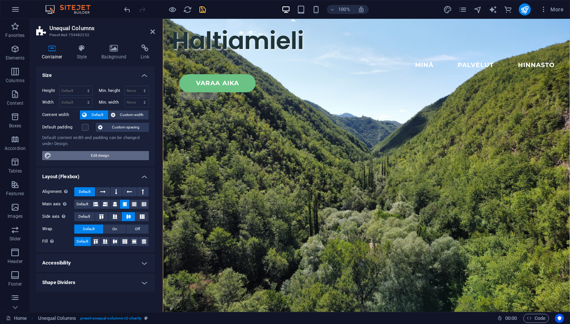
click at [93, 158] on span "Edit design" at bounding box center [99, 155] width 93 height 9
select select "px"
select select "300"
select select "px"
select select "rem"
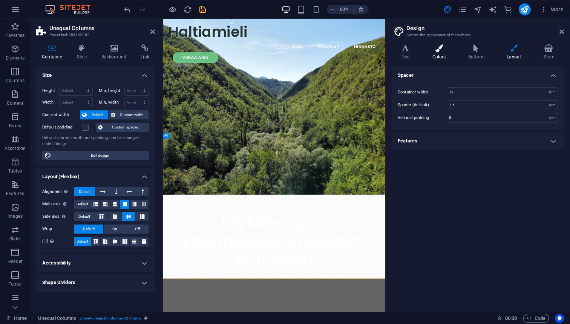
click at [448, 52] on icon at bounding box center [438, 48] width 33 height 8
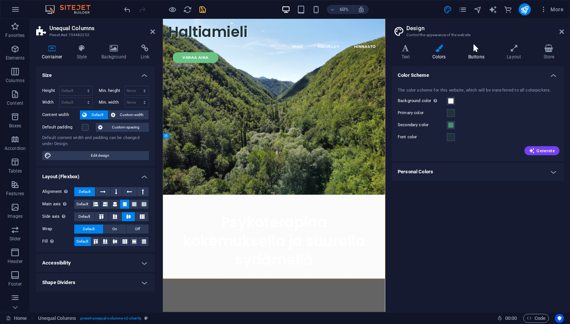
click at [480, 52] on h4 "Buttons" at bounding box center [477, 52] width 38 height 16
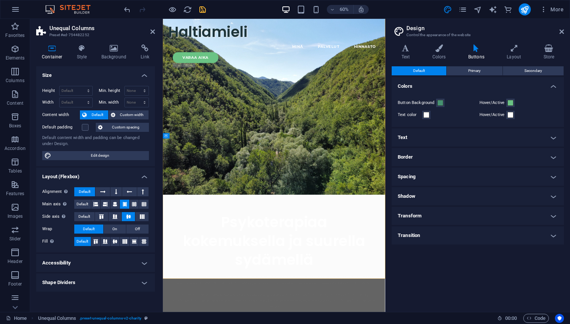
click at [556, 155] on h4 "Border" at bounding box center [477, 157] width 172 height 18
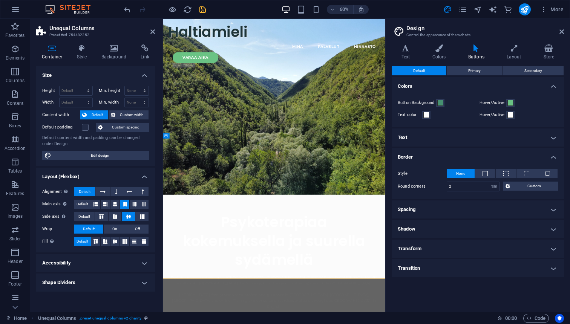
click at [462, 175] on span "None" at bounding box center [460, 173] width 9 height 9
click at [489, 174] on button at bounding box center [485, 173] width 20 height 9
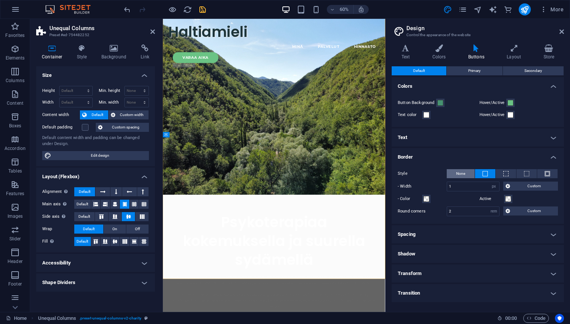
click at [458, 173] on span "None" at bounding box center [460, 173] width 9 height 9
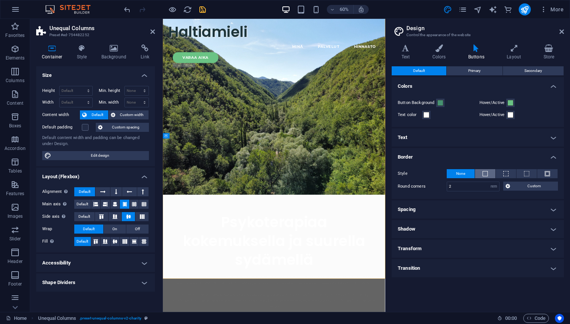
click at [482, 173] on button at bounding box center [485, 173] width 20 height 9
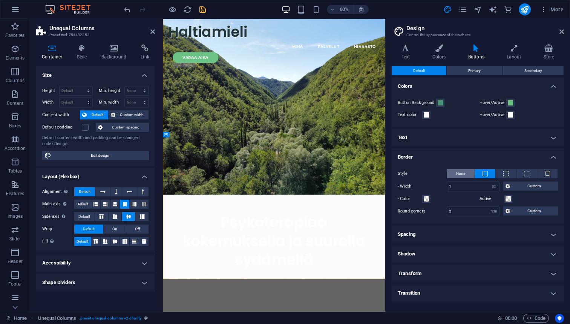
click at [461, 172] on span "None" at bounding box center [460, 173] width 9 height 9
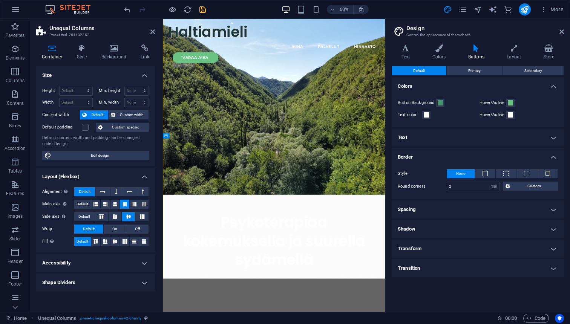
click at [461, 172] on span "None" at bounding box center [460, 173] width 9 height 9
click at [551, 156] on h4 "Border" at bounding box center [477, 155] width 172 height 14
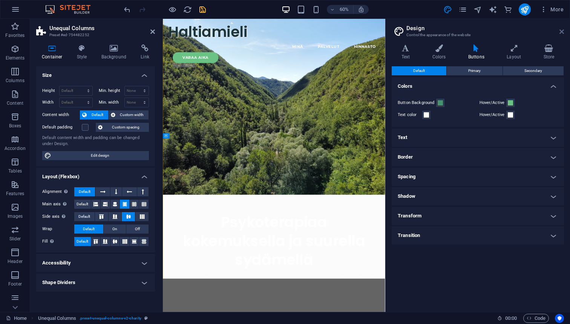
click at [562, 32] on icon at bounding box center [561, 32] width 5 height 6
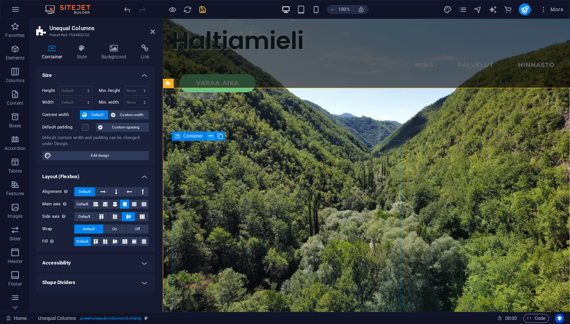
click at [213, 137] on button at bounding box center [210, 135] width 9 height 9
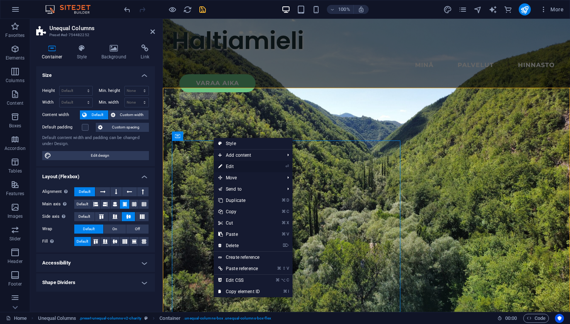
click at [232, 168] on link "⏎ Edit" at bounding box center [239, 166] width 50 height 11
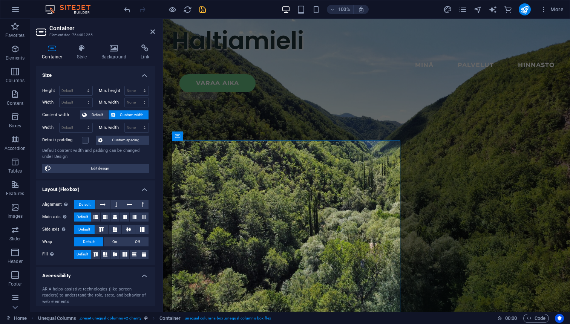
scroll to position [65, 0]
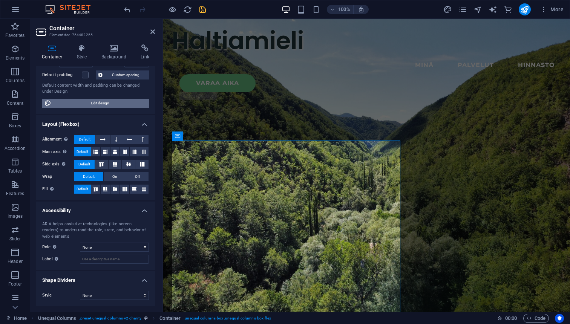
click at [124, 103] on span "Edit design" at bounding box center [99, 103] width 93 height 9
select select "rem"
select select "ease-in-out"
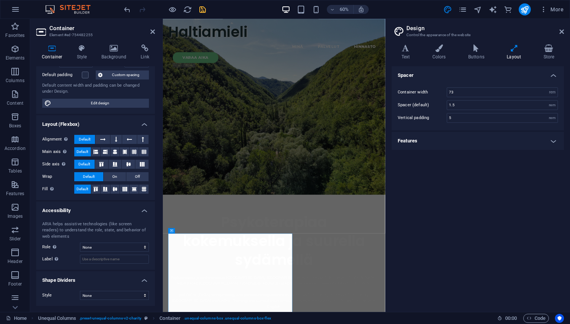
click at [460, 148] on h4 "Features" at bounding box center [477, 141] width 172 height 18
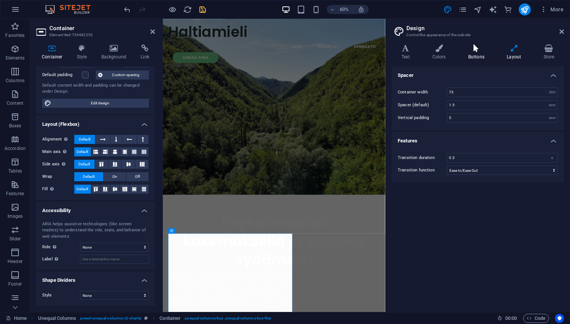
click at [476, 52] on icon at bounding box center [475, 48] width 35 height 8
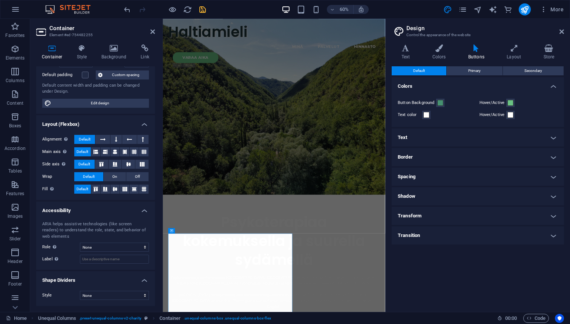
click at [452, 176] on h4 "Spacing" at bounding box center [477, 177] width 172 height 18
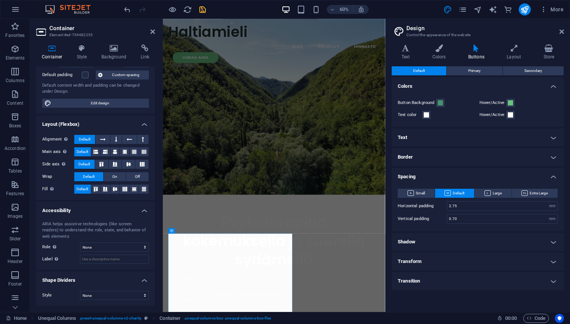
click at [452, 158] on h4 "Border" at bounding box center [477, 157] width 172 height 18
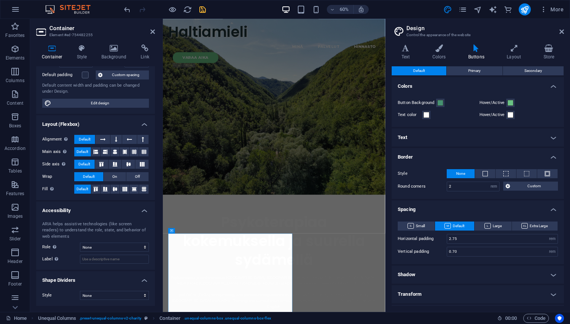
click at [464, 175] on span "None" at bounding box center [460, 173] width 9 height 9
click at [451, 135] on h4 "Text" at bounding box center [477, 137] width 172 height 18
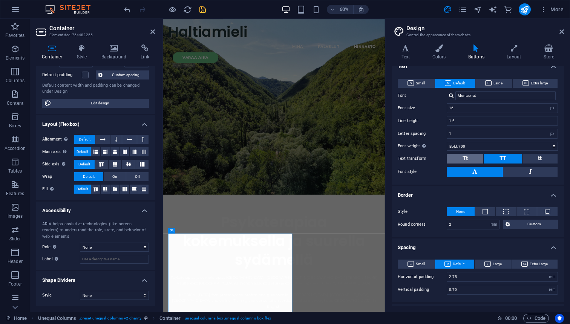
scroll to position [72, 0]
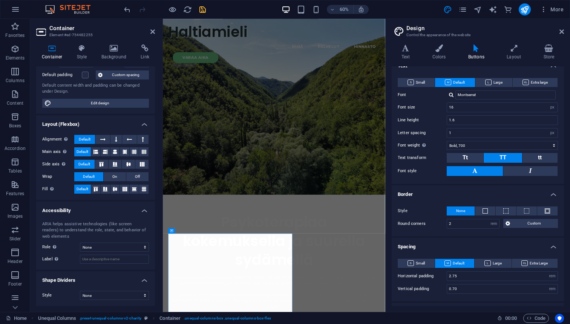
click at [465, 211] on button "None" at bounding box center [460, 210] width 28 height 9
click at [460, 221] on input "2" at bounding box center [473, 223] width 52 height 9
click at [457, 197] on h4 "Border" at bounding box center [477, 192] width 172 height 14
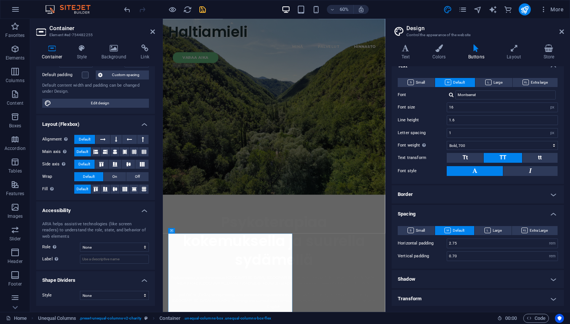
click at [456, 197] on h4 "Border" at bounding box center [477, 194] width 172 height 18
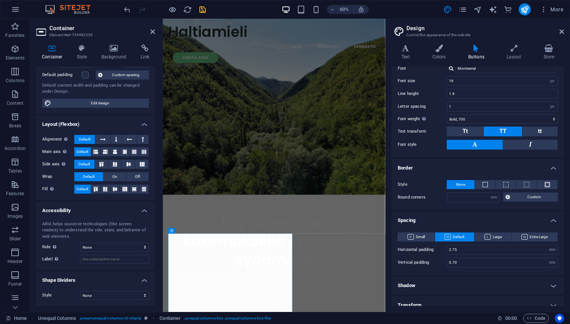
scroll to position [125, 0]
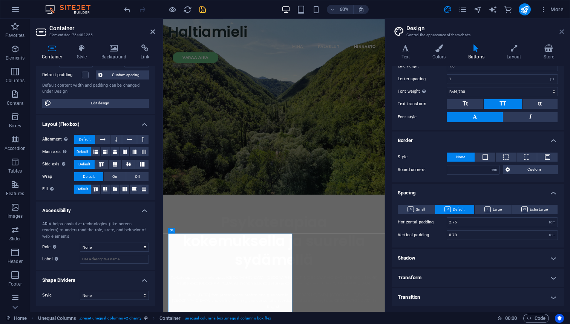
click at [562, 32] on icon at bounding box center [561, 32] width 5 height 6
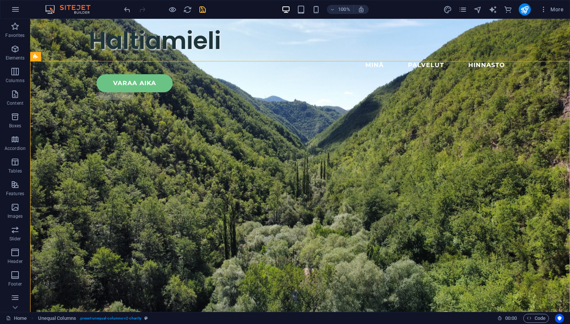
click at [202, 11] on icon "save" at bounding box center [202, 9] width 9 height 9
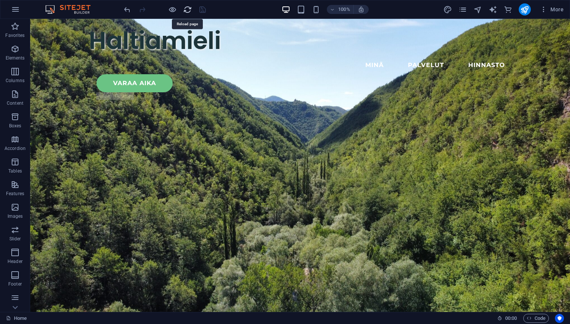
click at [187, 10] on icon "reload" at bounding box center [187, 9] width 9 height 9
